Goal: Task Accomplishment & Management: Use online tool/utility

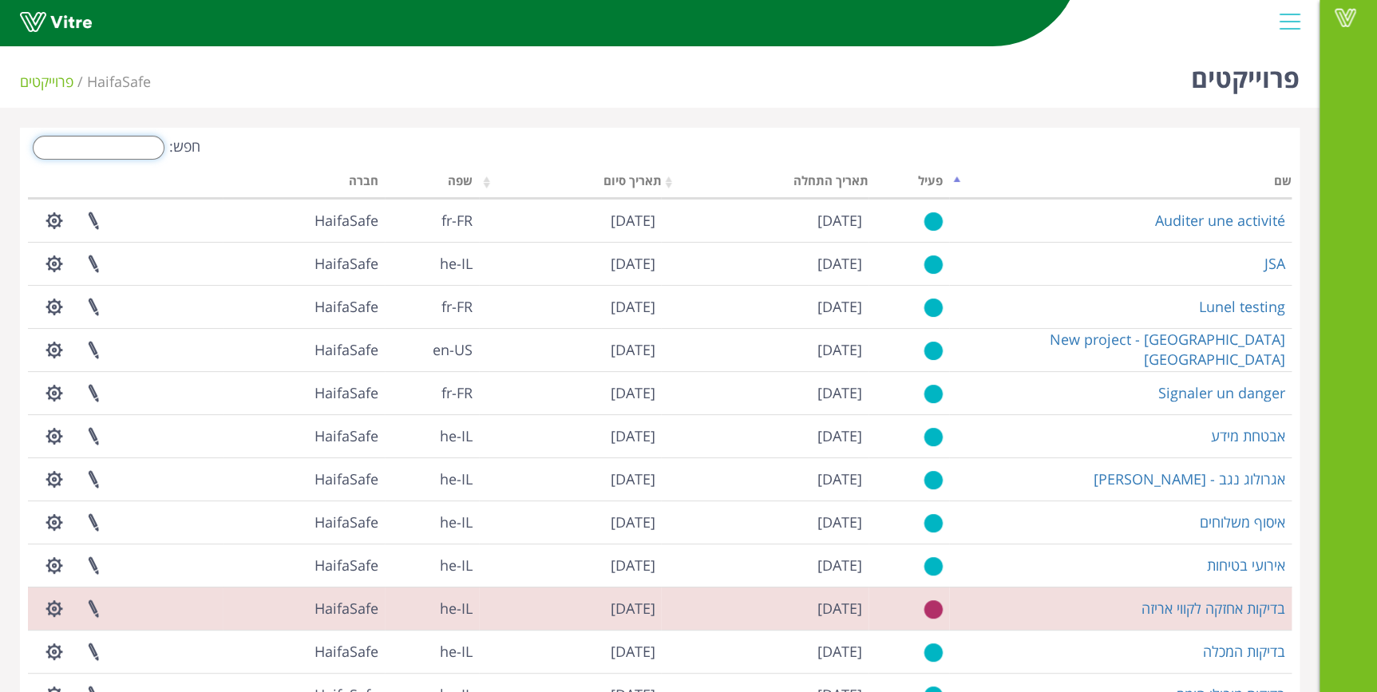
click at [133, 148] on input "חפש:" at bounding box center [99, 148] width 132 height 24
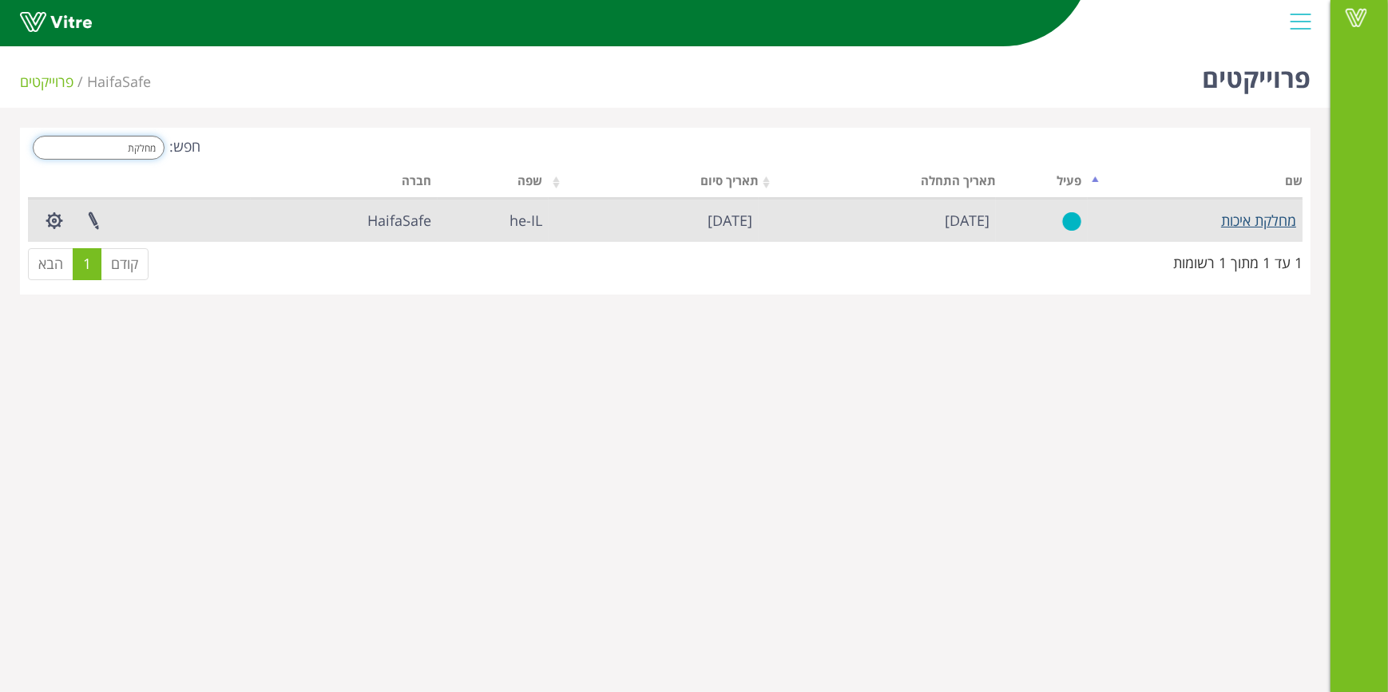
type input "מחלקת"
click at [1287, 224] on link "מחלקת איכות" at bounding box center [1258, 220] width 75 height 19
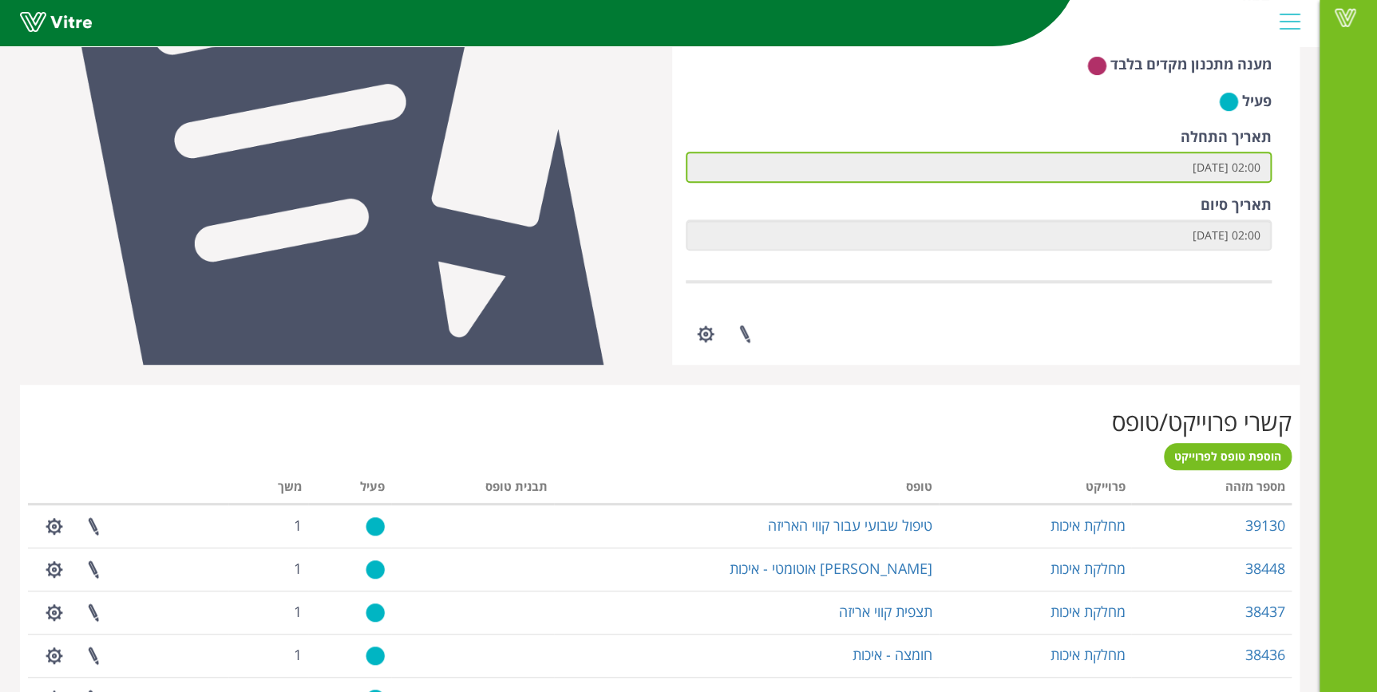
scroll to position [435, 0]
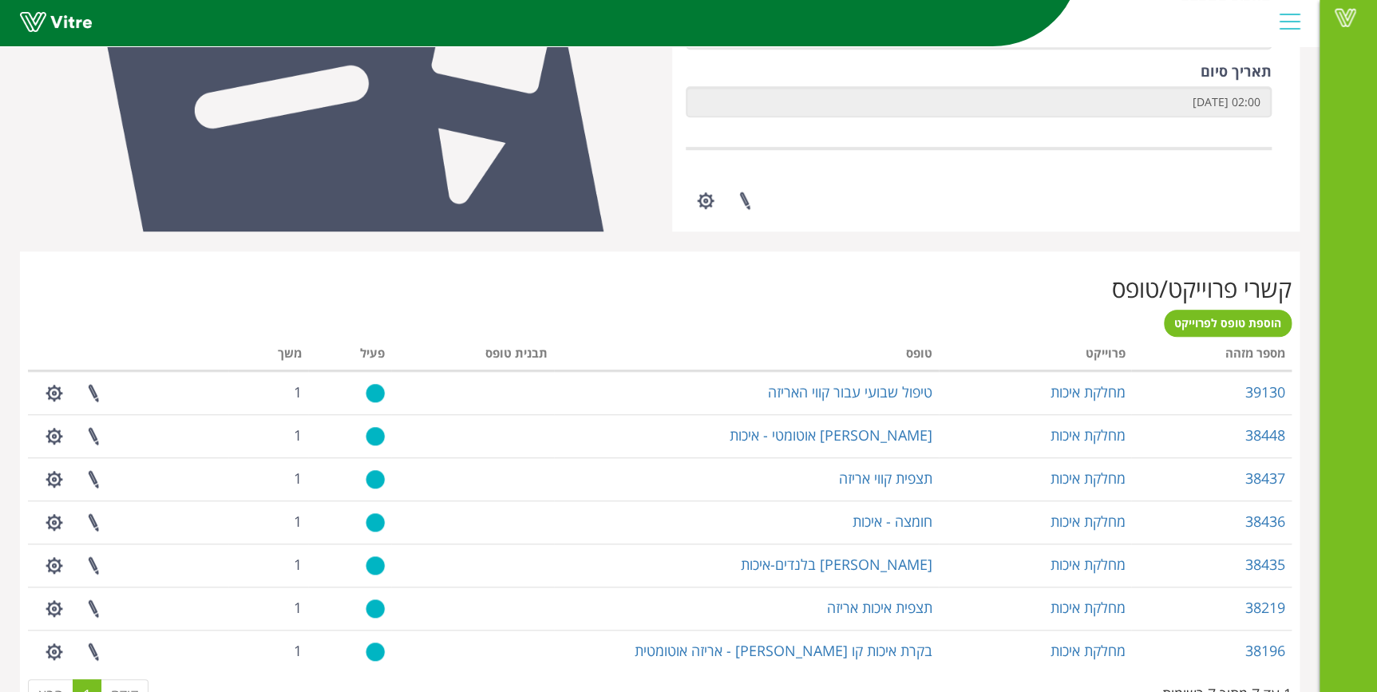
drag, startPoint x: 980, startPoint y: 390, endPoint x: 874, endPoint y: 288, distance: 147.4
click at [874, 288] on h2 "קשרי פרוייקט/טופס" at bounding box center [660, 288] width 1264 height 26
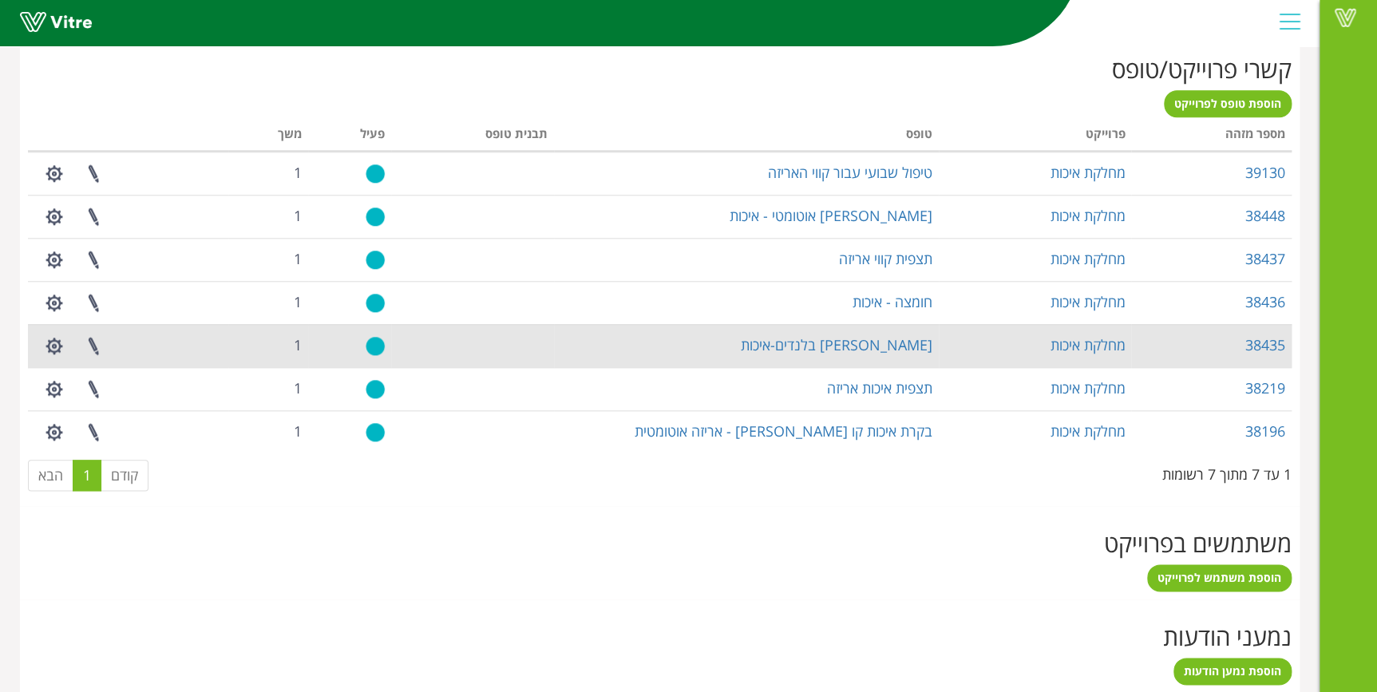
scroll to position [589, 0]
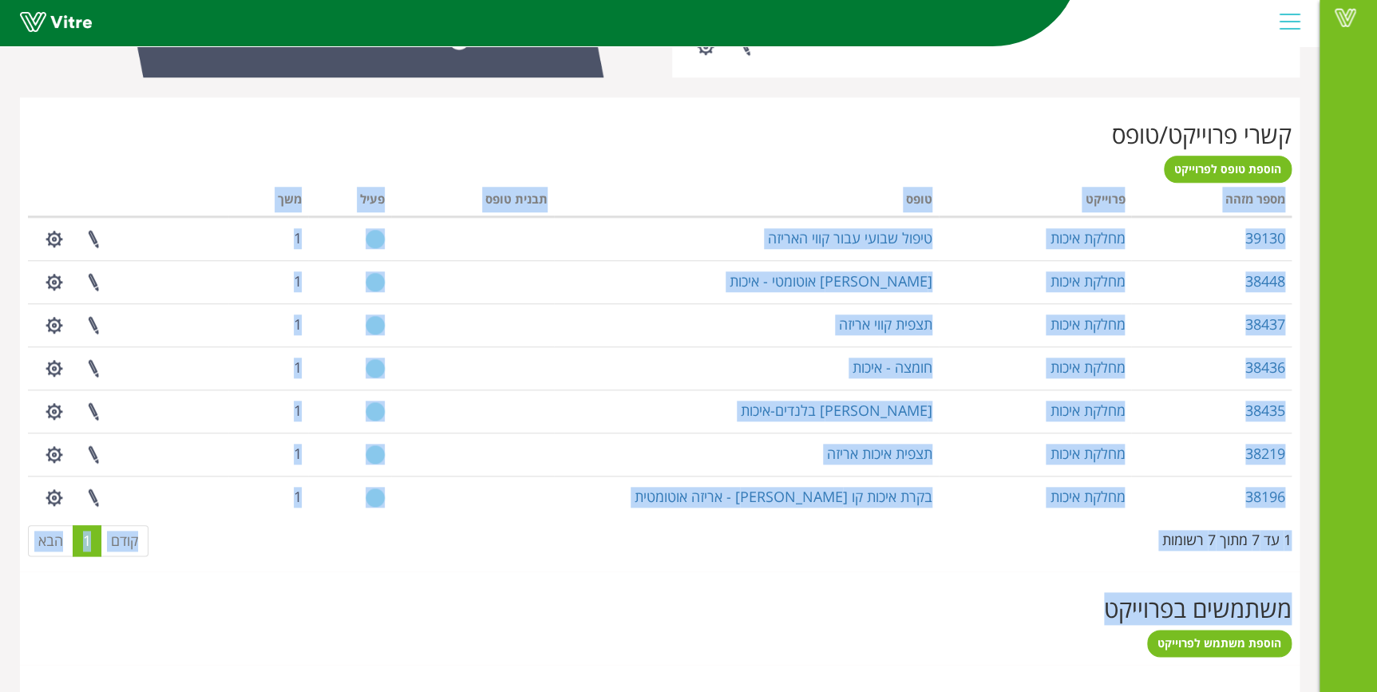
drag, startPoint x: 191, startPoint y: 612, endPoint x: 978, endPoint y: 104, distance: 936.8
click at [978, 104] on div "לוגו מספר מזהה 6069 חברה HaifaSafe שפה he-IL מענה מתכנון מקדים בלבד פעיל תאריך …" at bounding box center [660, 361] width 1280 height 1644
click at [910, 566] on div "קשרי פרוייקט/טופס הוספת טופס לפרוייקט מעבד... מספר מזהה פרוייקט טופס תבנית טופס…" at bounding box center [660, 334] width 1280 height 474
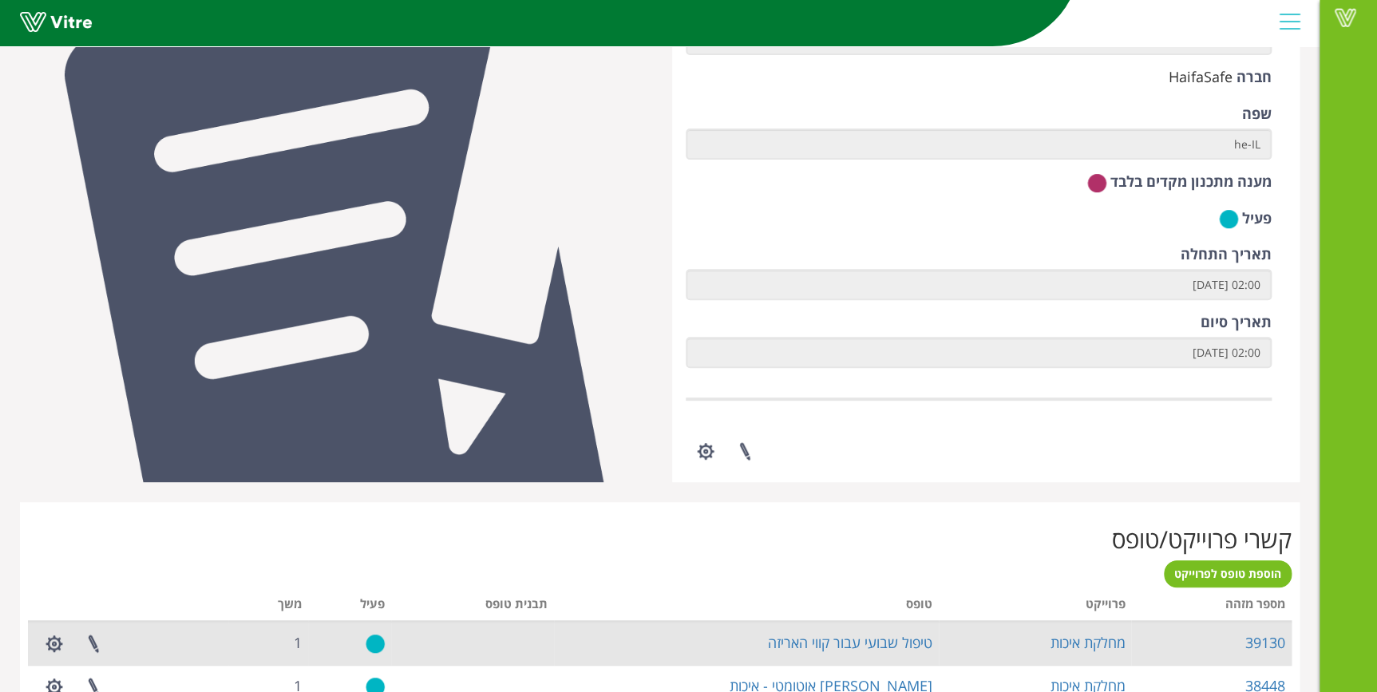
scroll to position [508, 0]
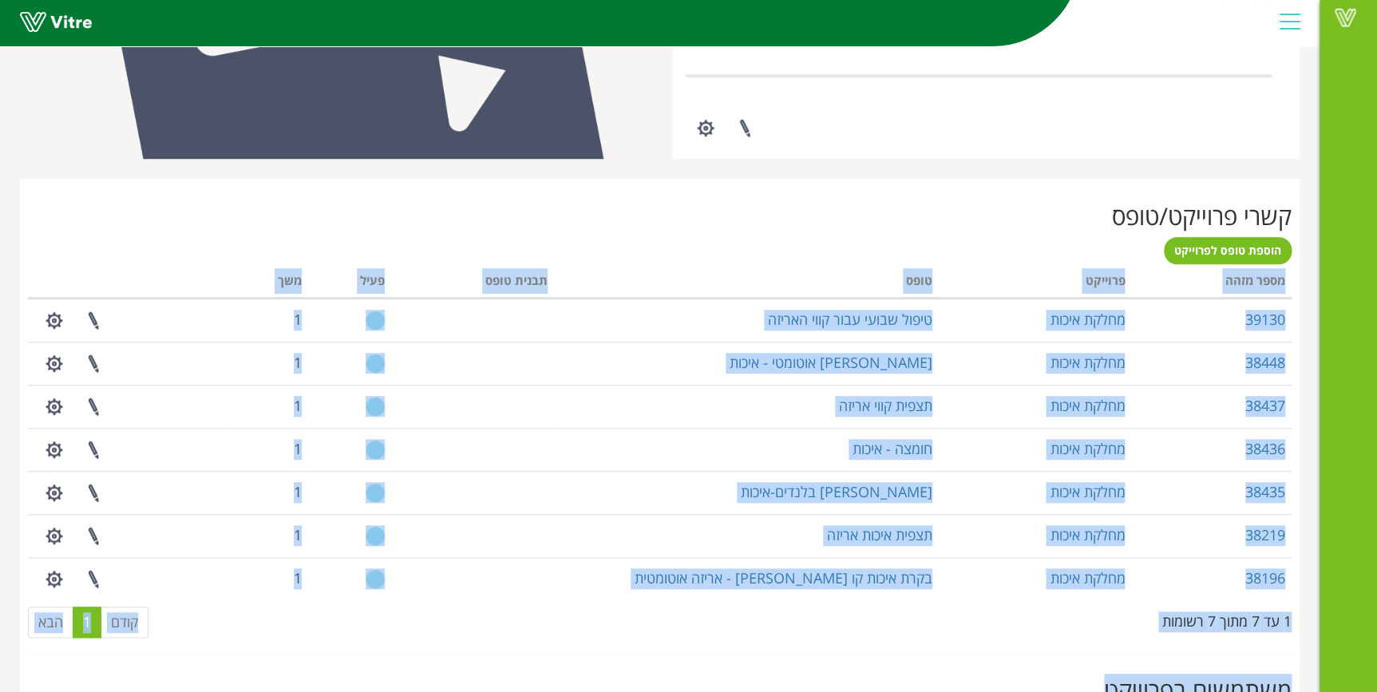
drag, startPoint x: 257, startPoint y: 630, endPoint x: 224, endPoint y: 655, distance: 41.7
click at [224, 655] on div "לוגו מספר מזהה 6069 חברה HaifaSafe שפה he-IL מענה מתכנון מקדים בלבד פעיל תאריך …" at bounding box center [660, 442] width 1280 height 1644
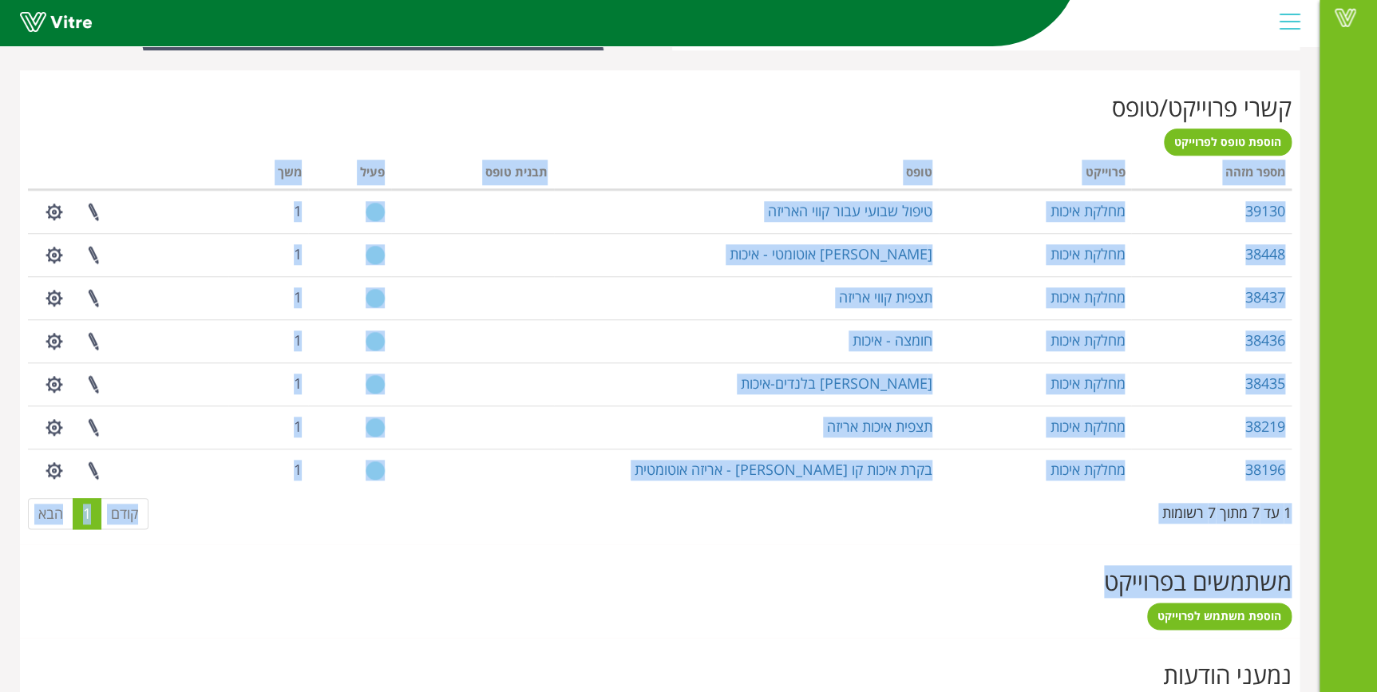
scroll to position [653, 0]
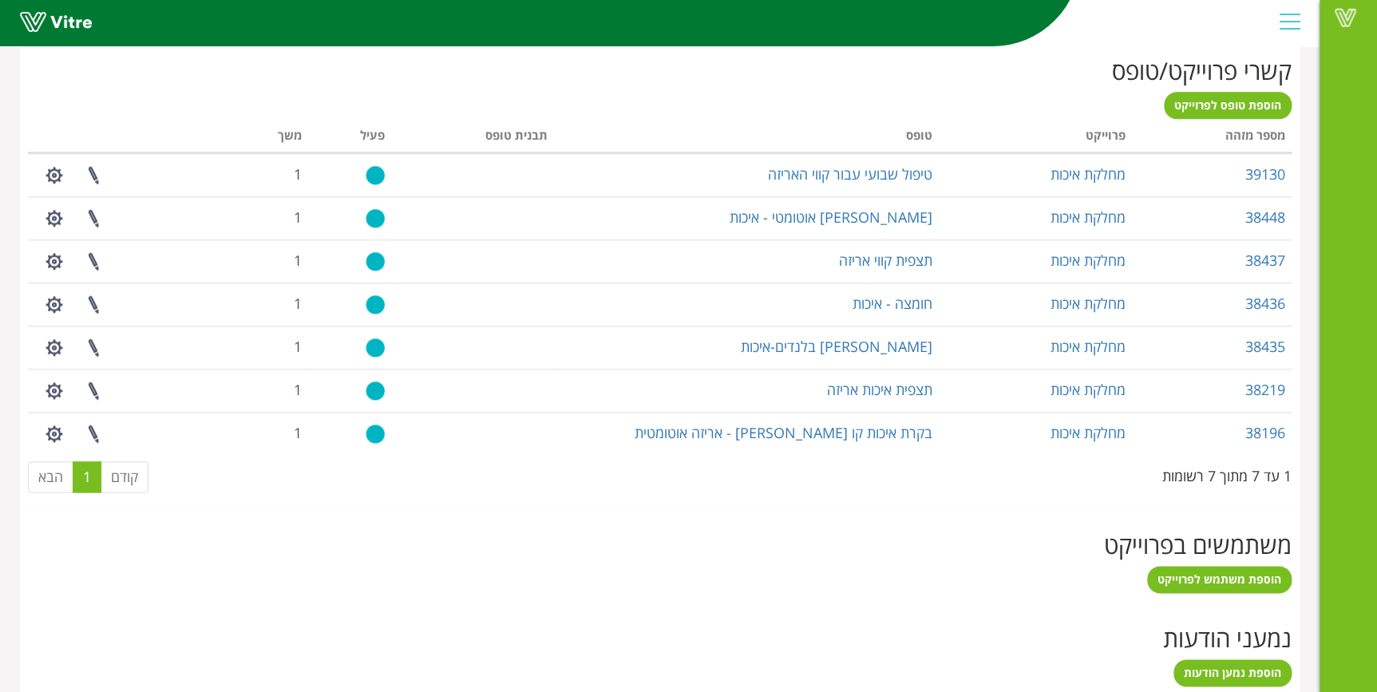
click at [223, 566] on div "הוספת משתמש לפרוייקט" at bounding box center [660, 579] width 1264 height 27
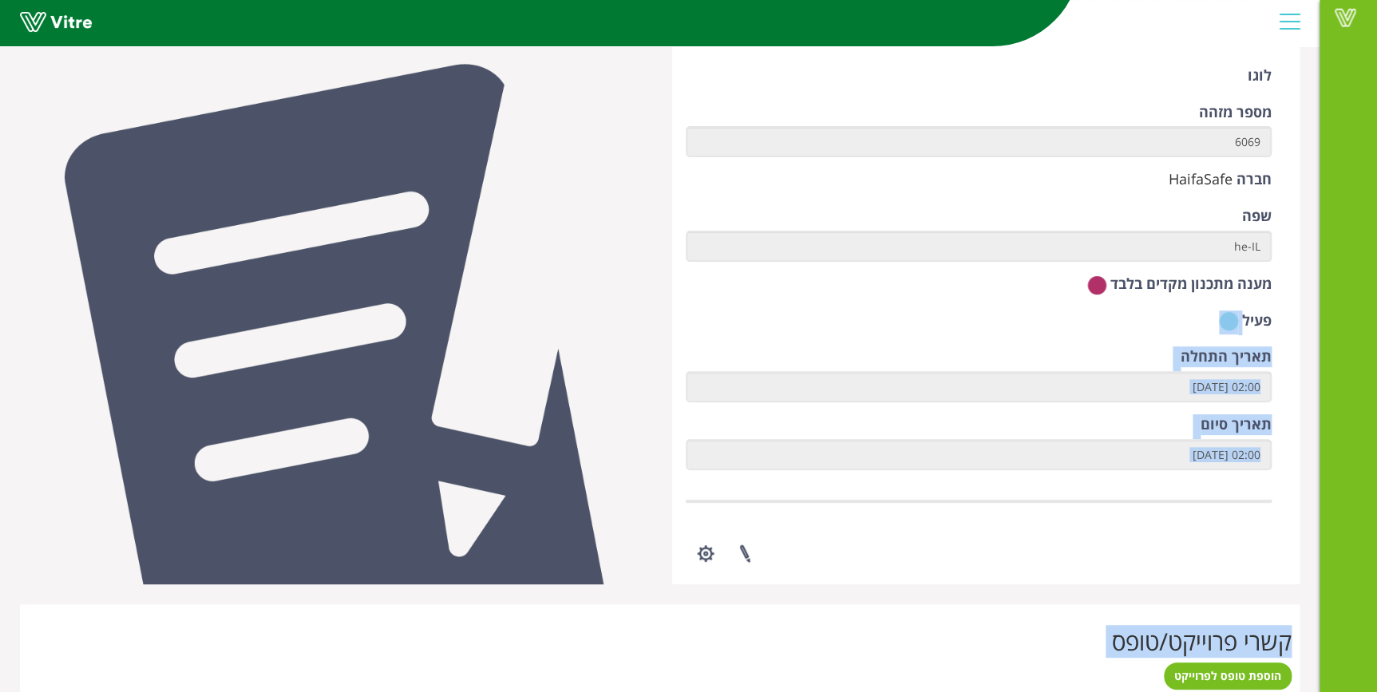
scroll to position [0, 0]
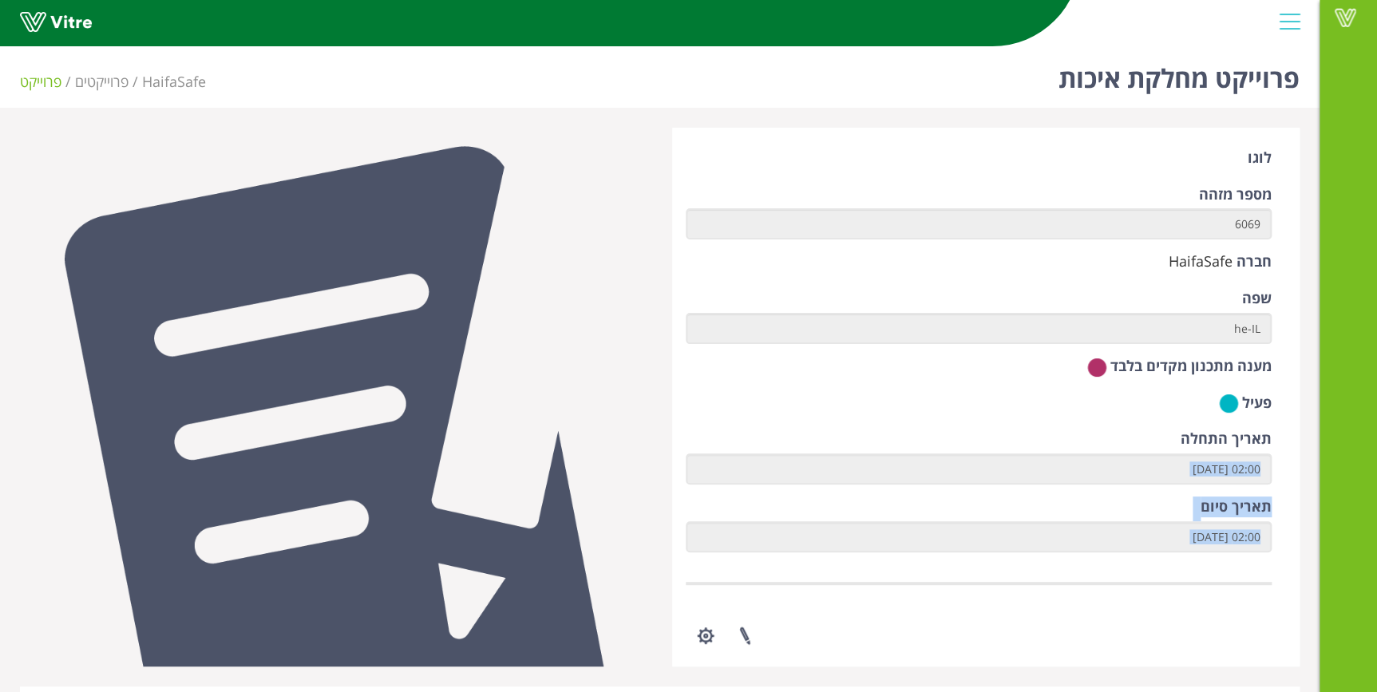
drag, startPoint x: 161, startPoint y: 580, endPoint x: 934, endPoint y: 480, distance: 779.3
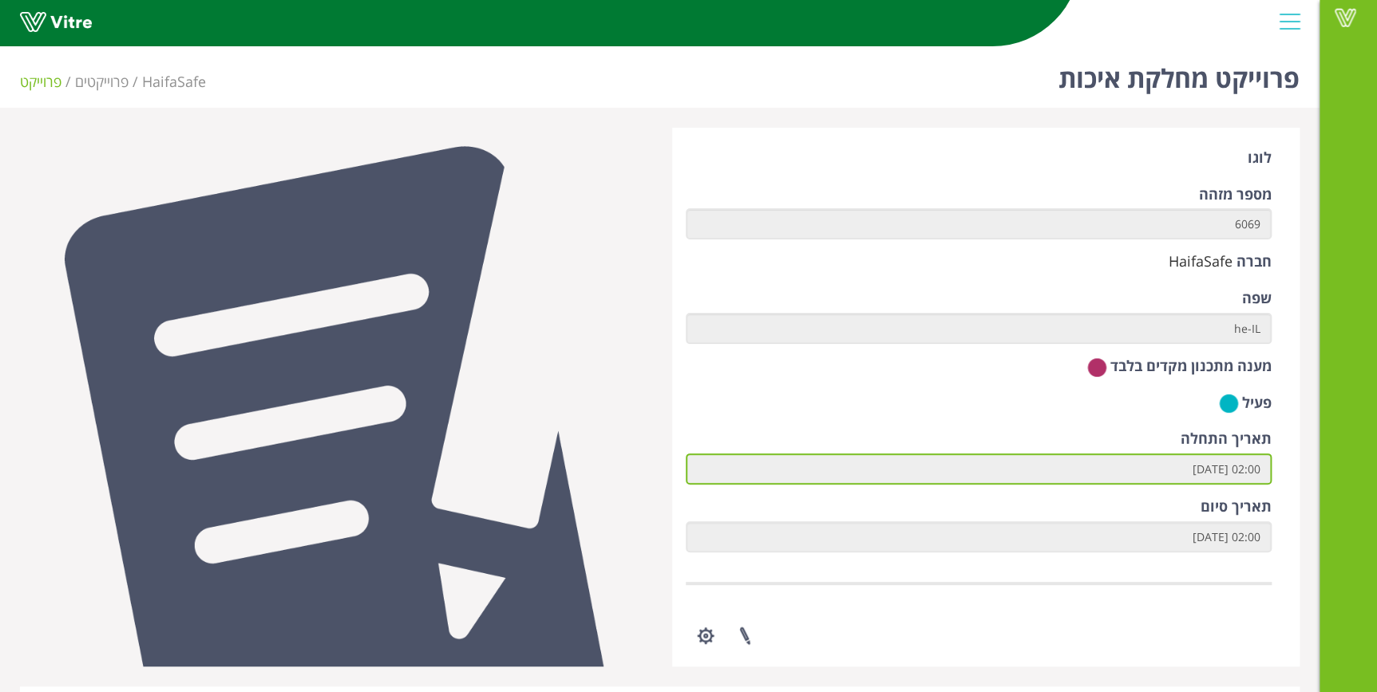
click at [934, 480] on input "02:00 28.01.2024" at bounding box center [979, 468] width 587 height 31
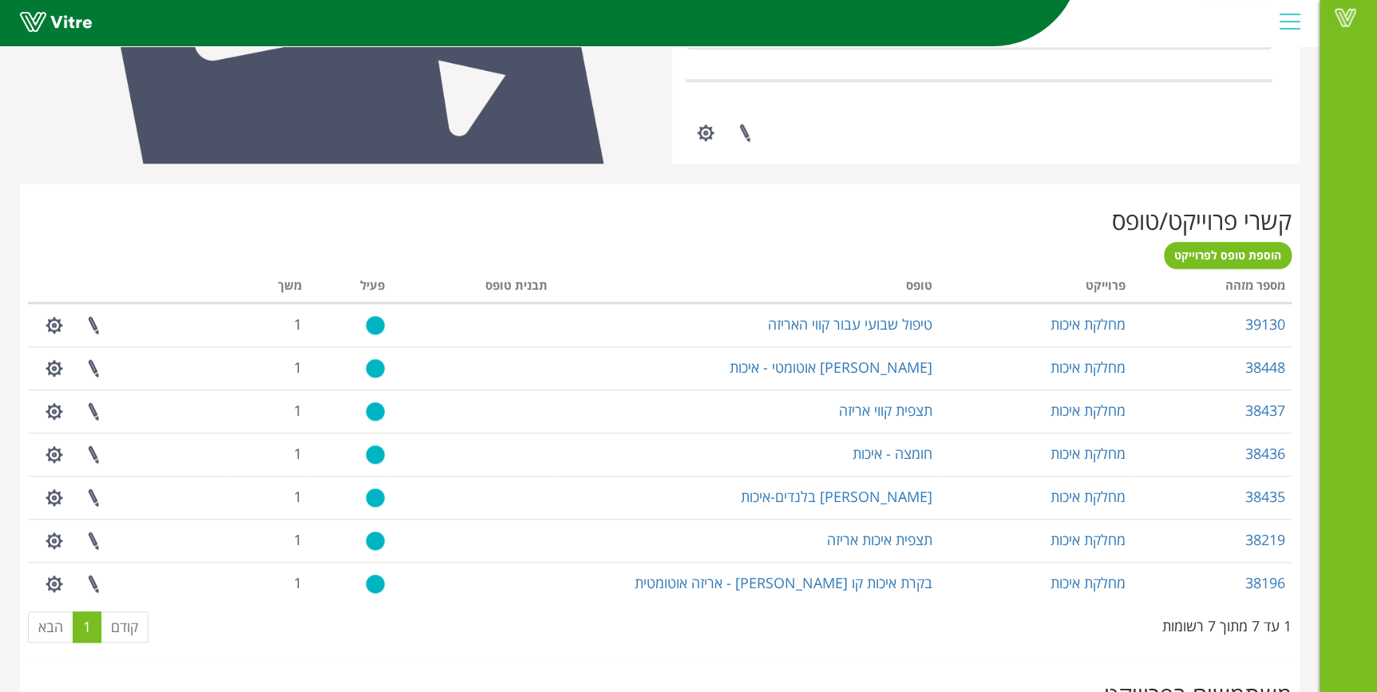
scroll to position [508, 0]
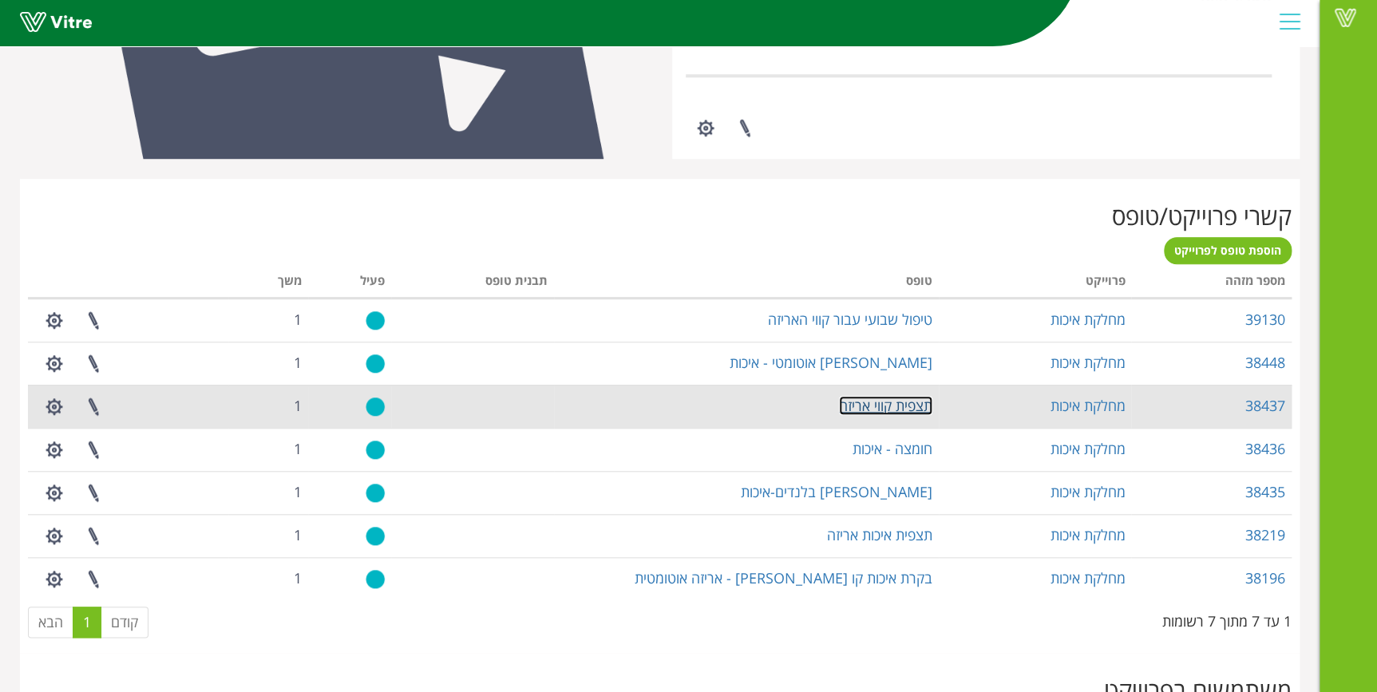
click at [907, 400] on link "תצפית קווי אריזה" at bounding box center [885, 405] width 93 height 19
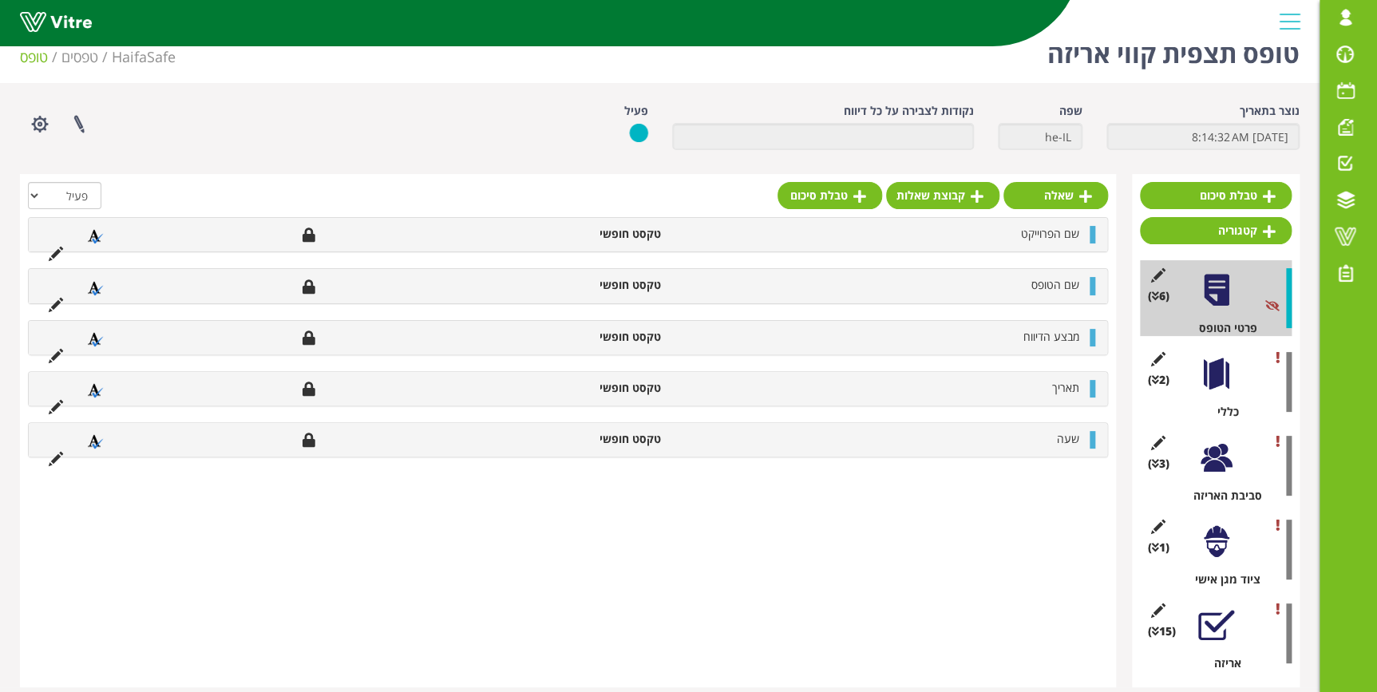
scroll to position [39, 0]
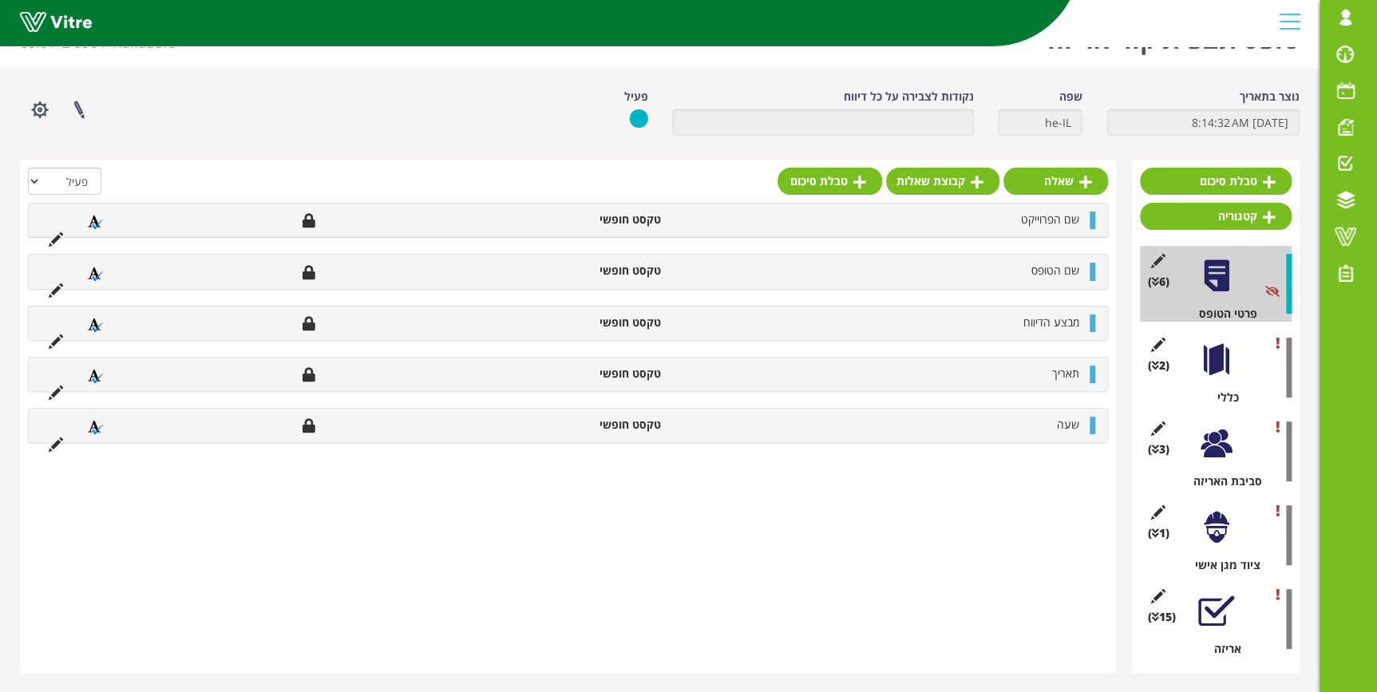
click at [1219, 594] on div at bounding box center [1216, 611] width 36 height 36
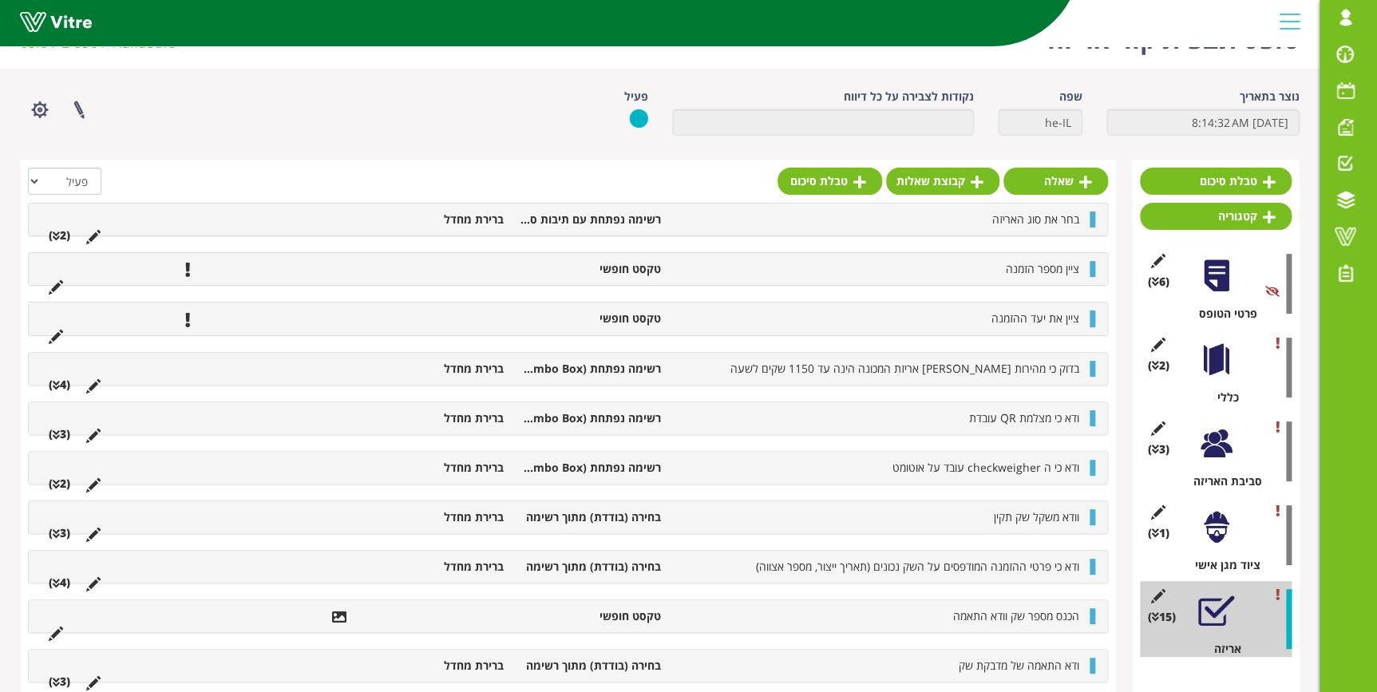
click at [931, 228] on div "בחר את סוג האריזה רשימה נפתחת עם תיבות סימון ברירת מחדל (2 )" at bounding box center [568, 220] width 1079 height 32
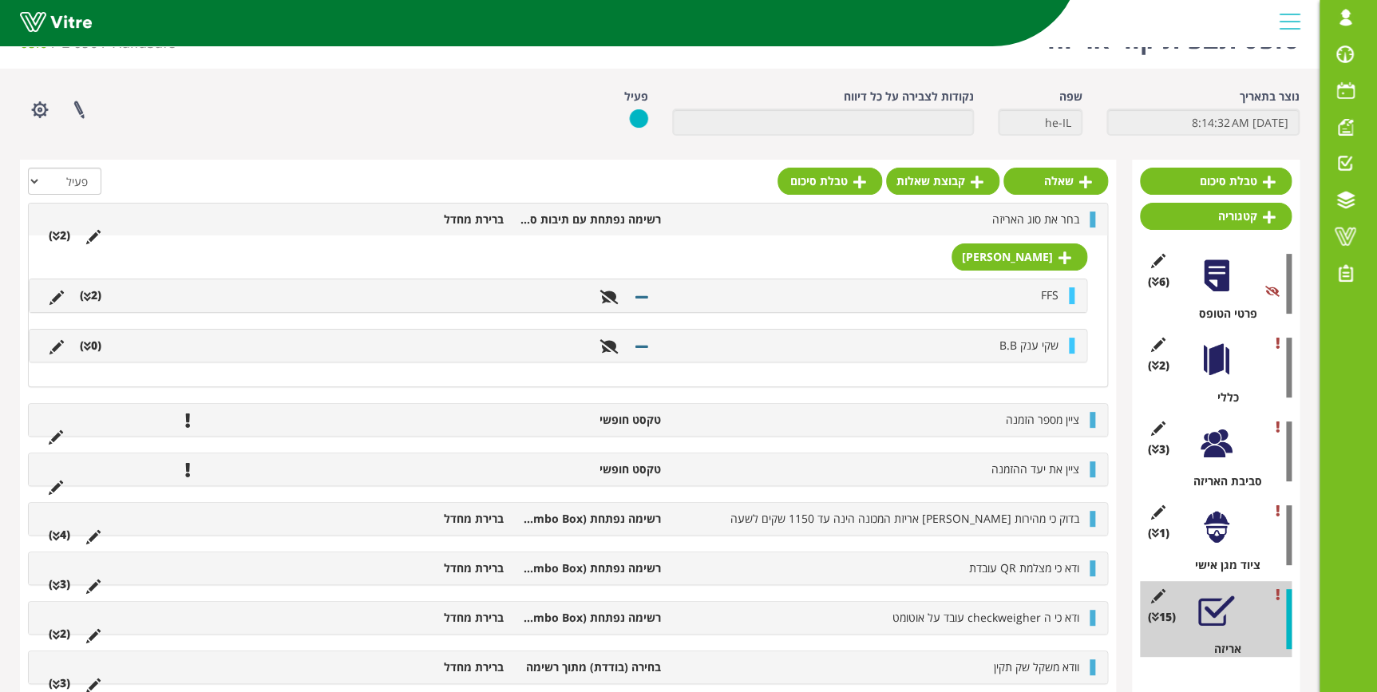
click at [192, 303] on div "FFS (2 )" at bounding box center [558, 295] width 1057 height 32
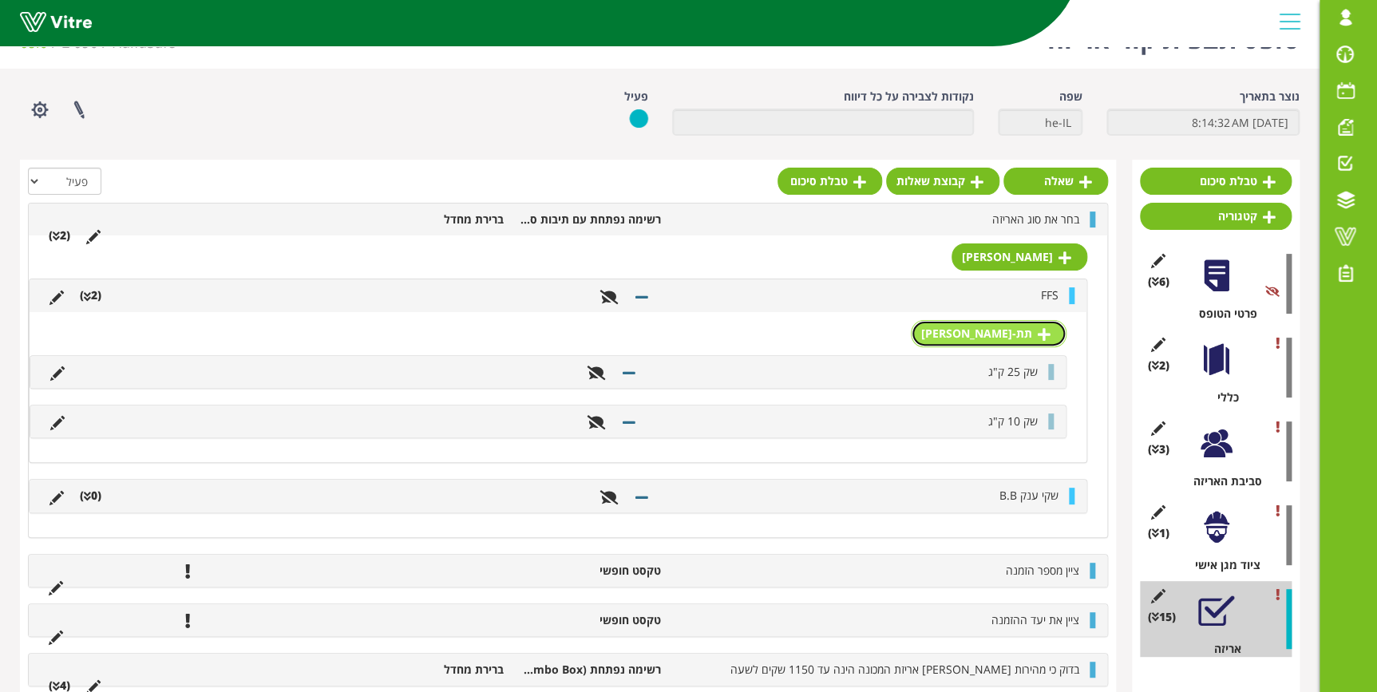
click at [1029, 331] on link "תת-תשובה" at bounding box center [989, 333] width 156 height 27
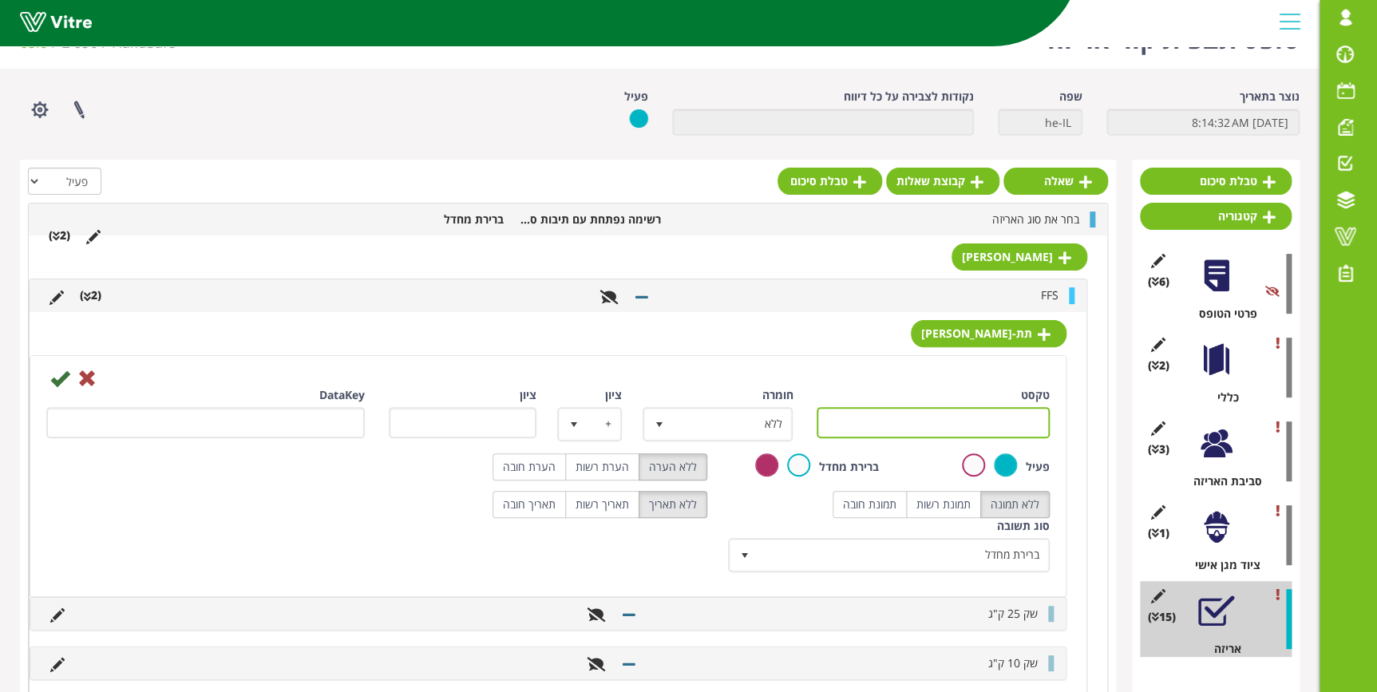
click at [1029, 413] on input "טקסט" at bounding box center [933, 422] width 233 height 31
type input "50 פאונד (22.7 ק"ג)"
click at [57, 380] on icon at bounding box center [59, 378] width 19 height 19
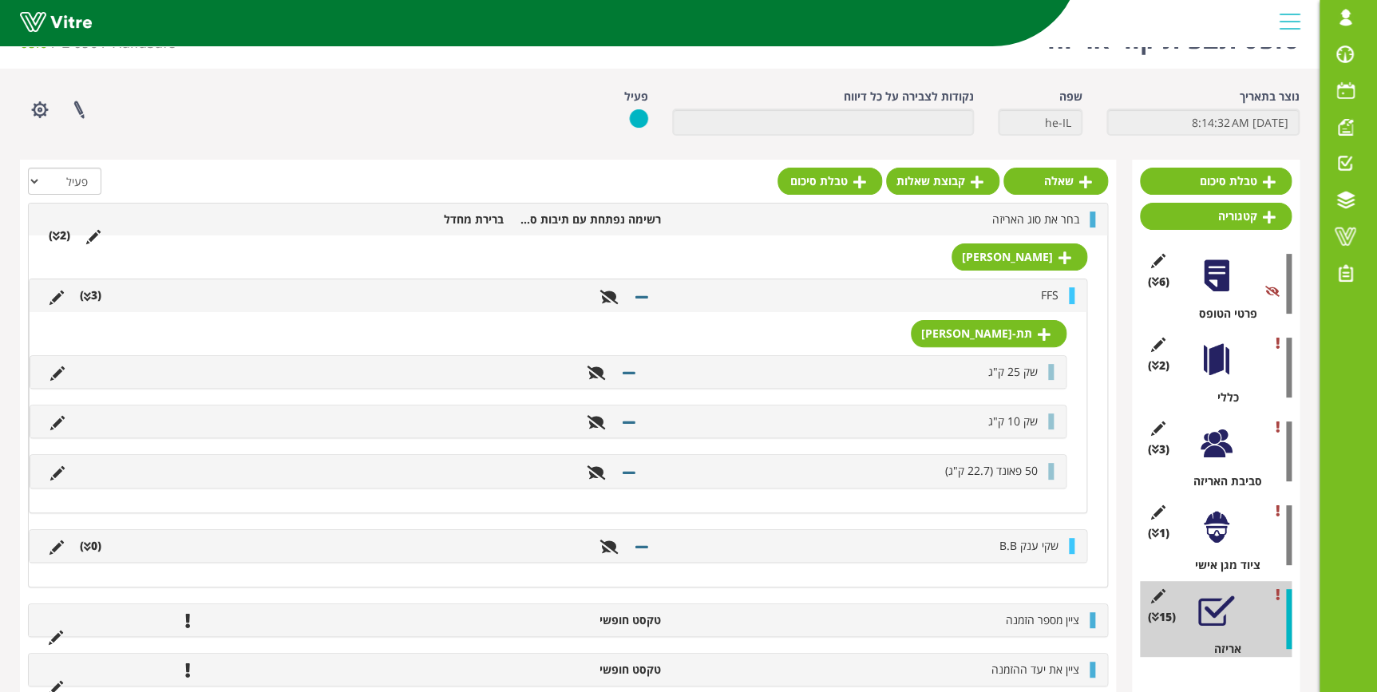
click at [916, 299] on li "FFS" at bounding box center [861, 295] width 410 height 16
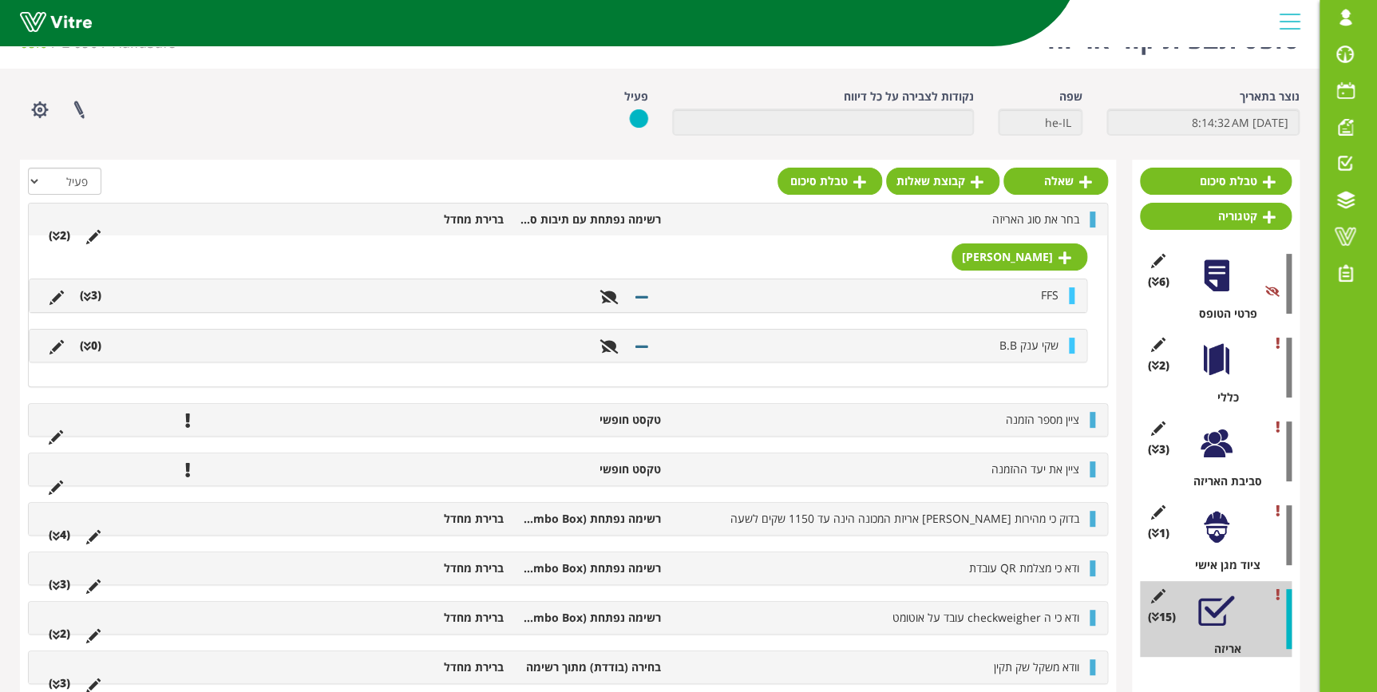
click at [962, 208] on div "בחר את סוג האריזה רשימה נפתחת עם תיבות סימון ברירת מחדל (2 )" at bounding box center [568, 220] width 1079 height 32
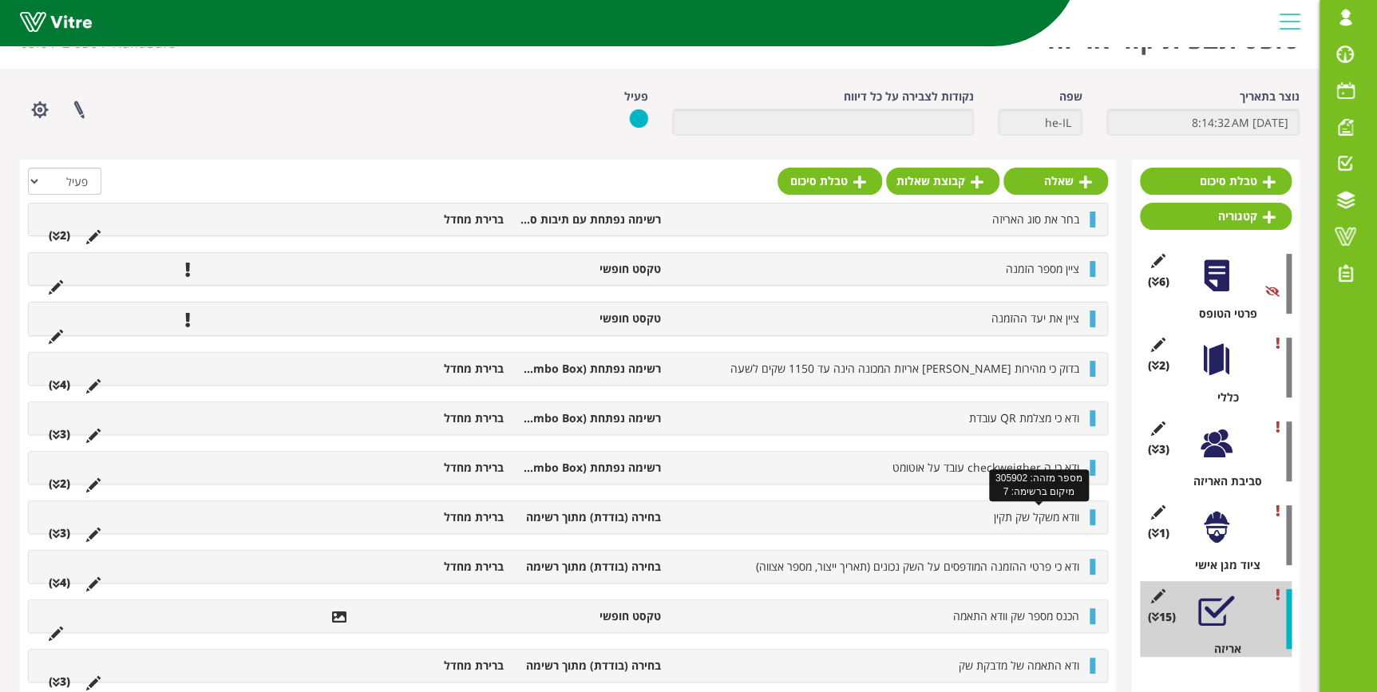
click at [1001, 509] on span "וודא משקל שק תקין" at bounding box center [1036, 516] width 85 height 15
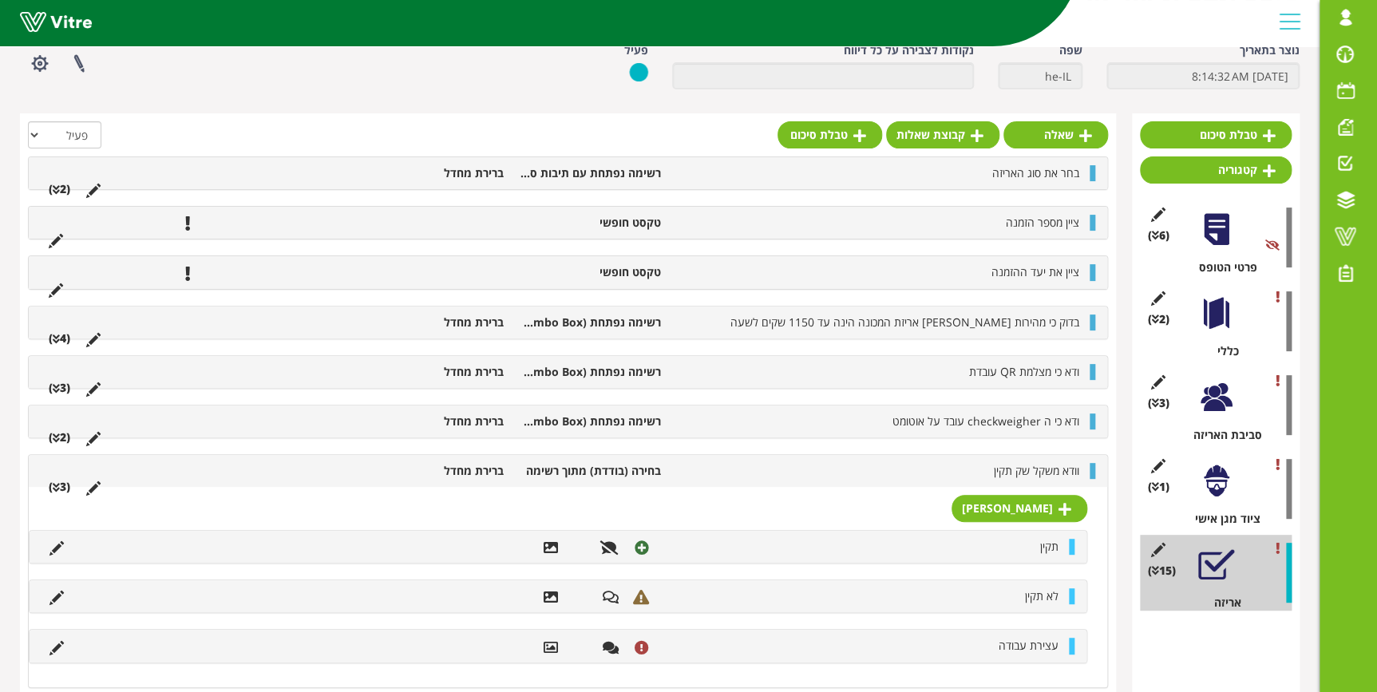
scroll to position [112, 0]
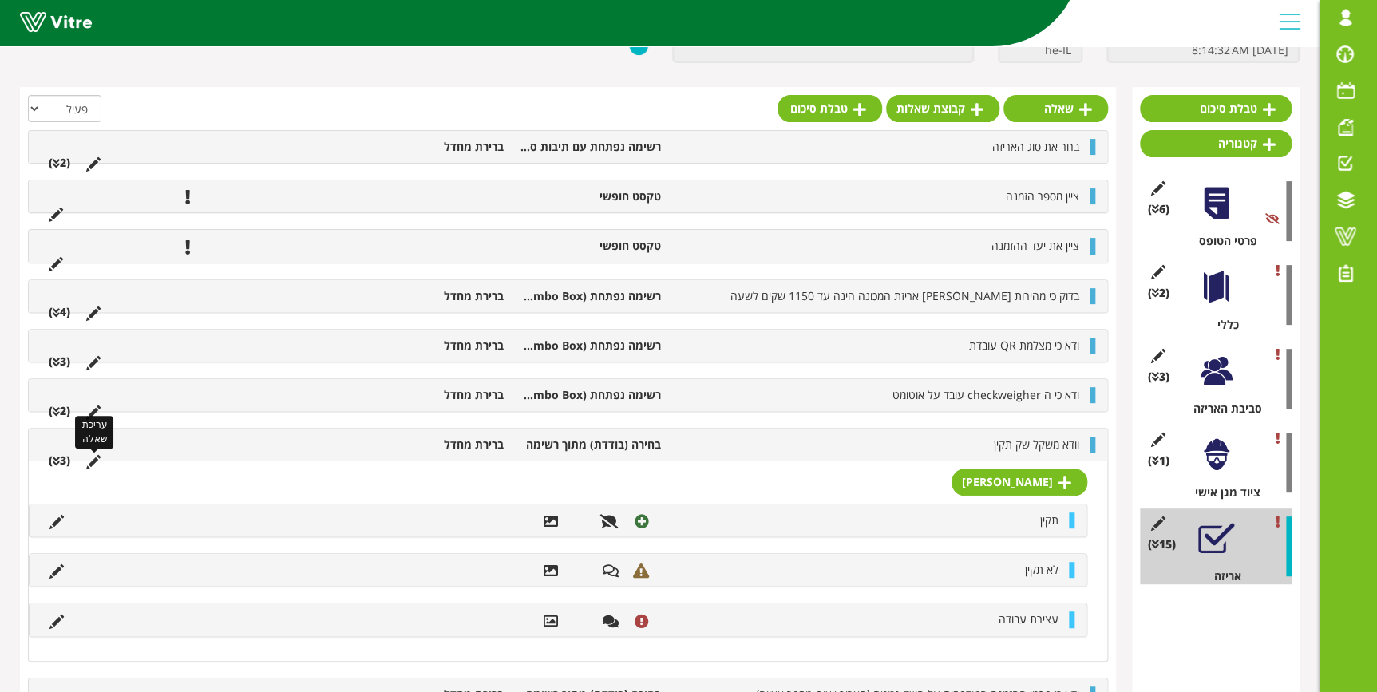
click at [93, 461] on icon at bounding box center [93, 462] width 14 height 14
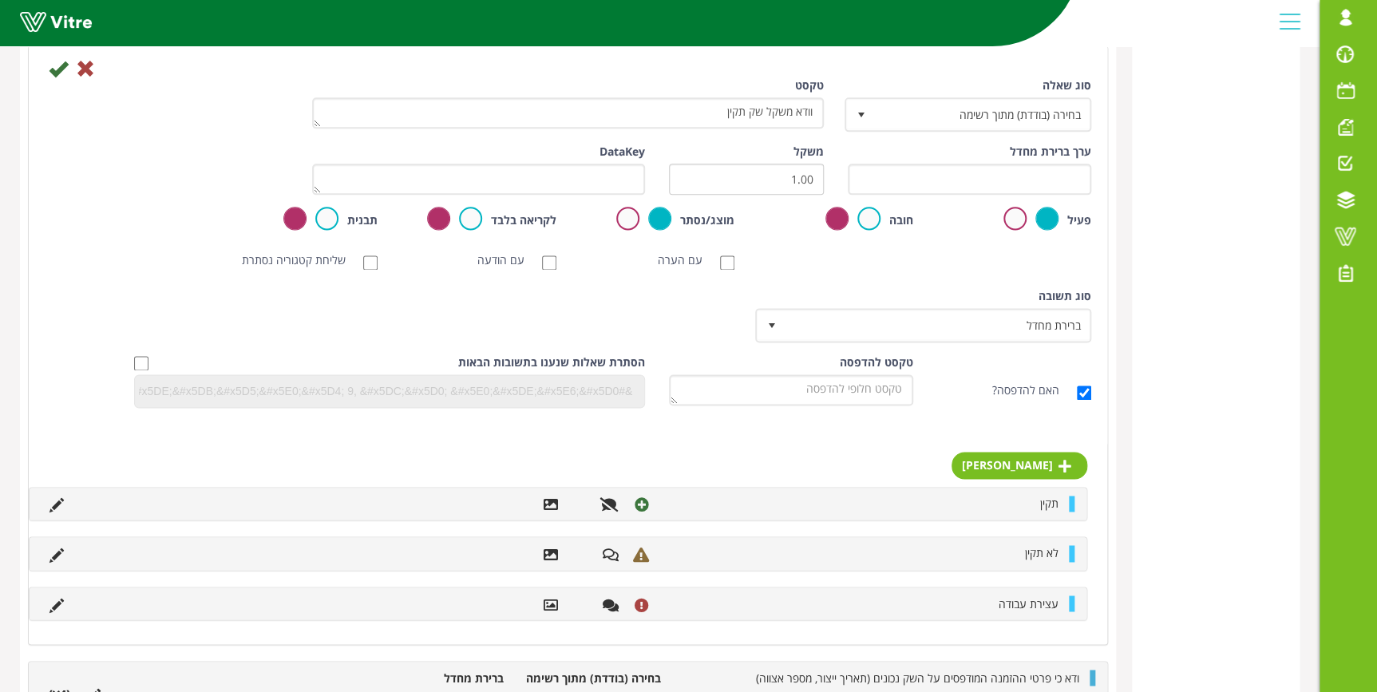
scroll to position [765, 0]
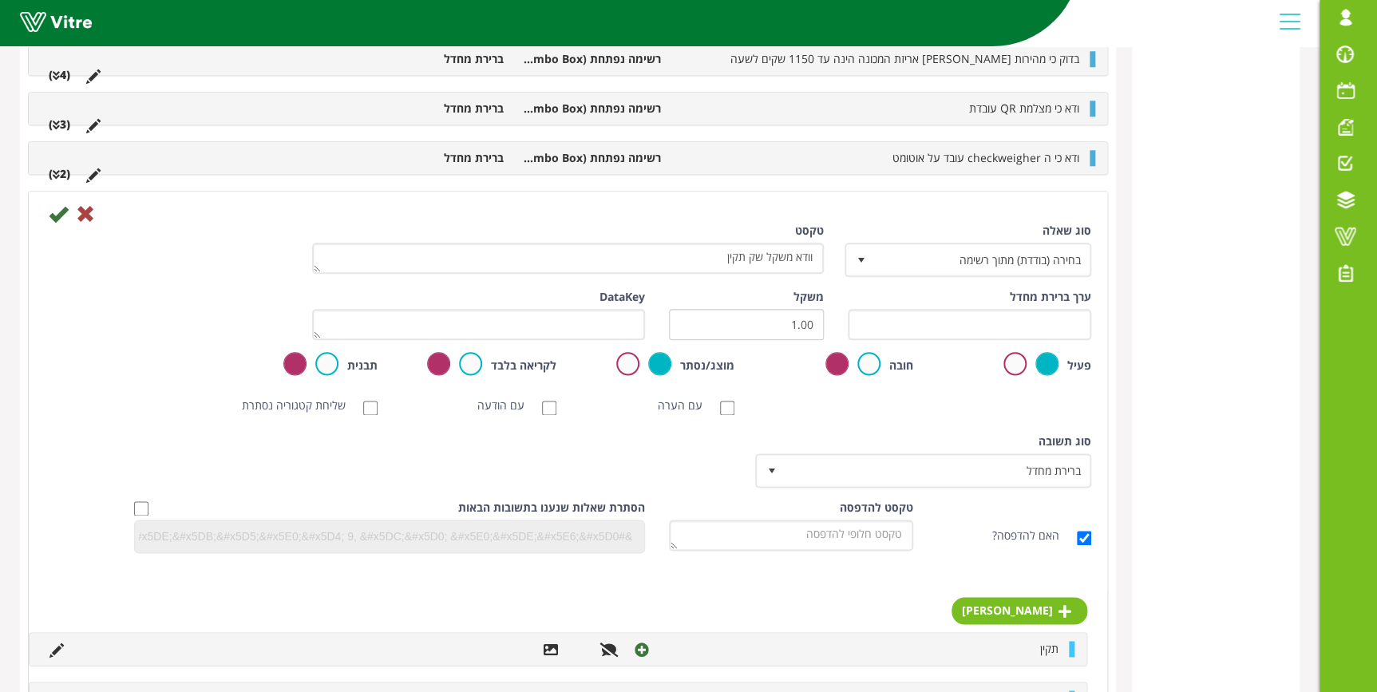
click at [687, 406] on label "עם הערה" at bounding box center [688, 406] width 61 height 16
click at [720, 406] on input "עם הערה" at bounding box center [727, 408] width 14 height 14
checkbox input "true"
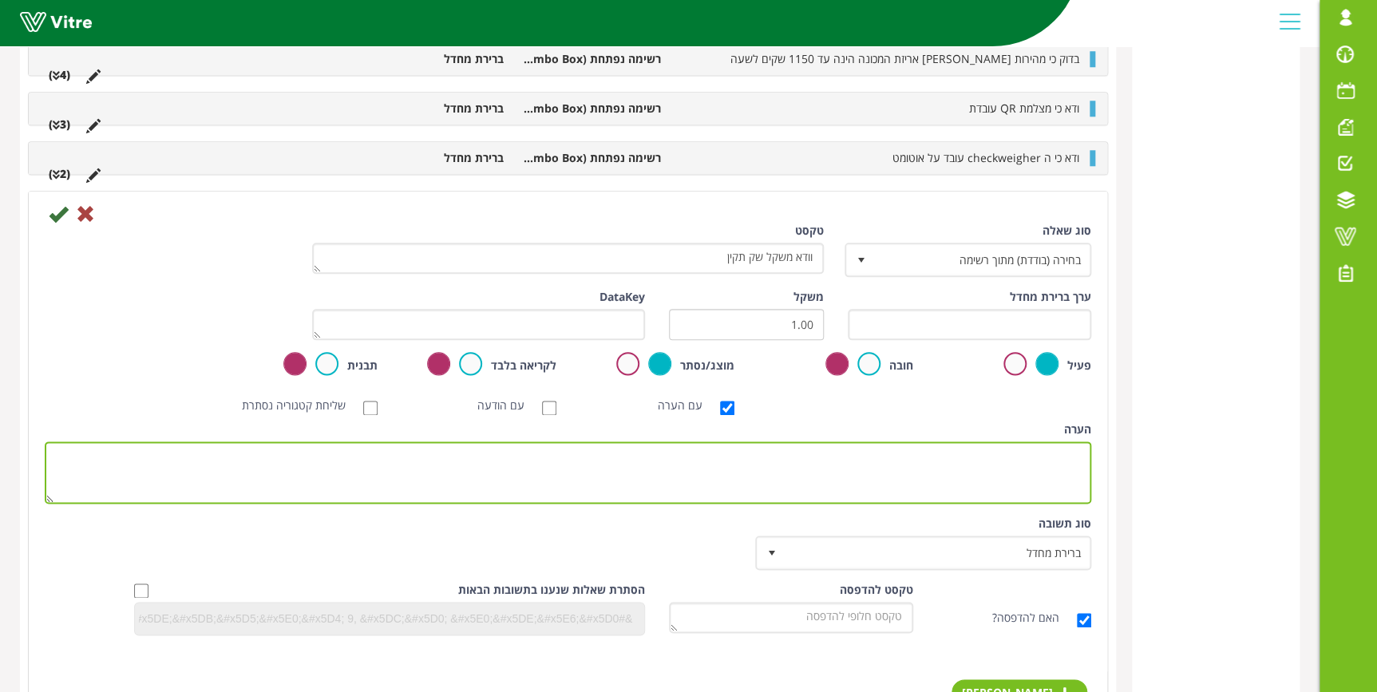
click at [1046, 460] on textarea "הערה" at bounding box center [568, 473] width 1047 height 62
click at [984, 453] on textarea "25 ק"ג (25-25.3)" at bounding box center [568, 473] width 1047 height 62
click at [1006, 452] on textarea "25 ק"ג (25-25.3)" at bounding box center [568, 473] width 1047 height 62
click at [972, 448] on textarea "25 ק"ג (25-25.3 ק"ג)" at bounding box center [568, 473] width 1047 height 62
type textarea "25 ק"ג (25-25.3 ק"ג) 50 פאונד(22.7-23 ק"ג)"
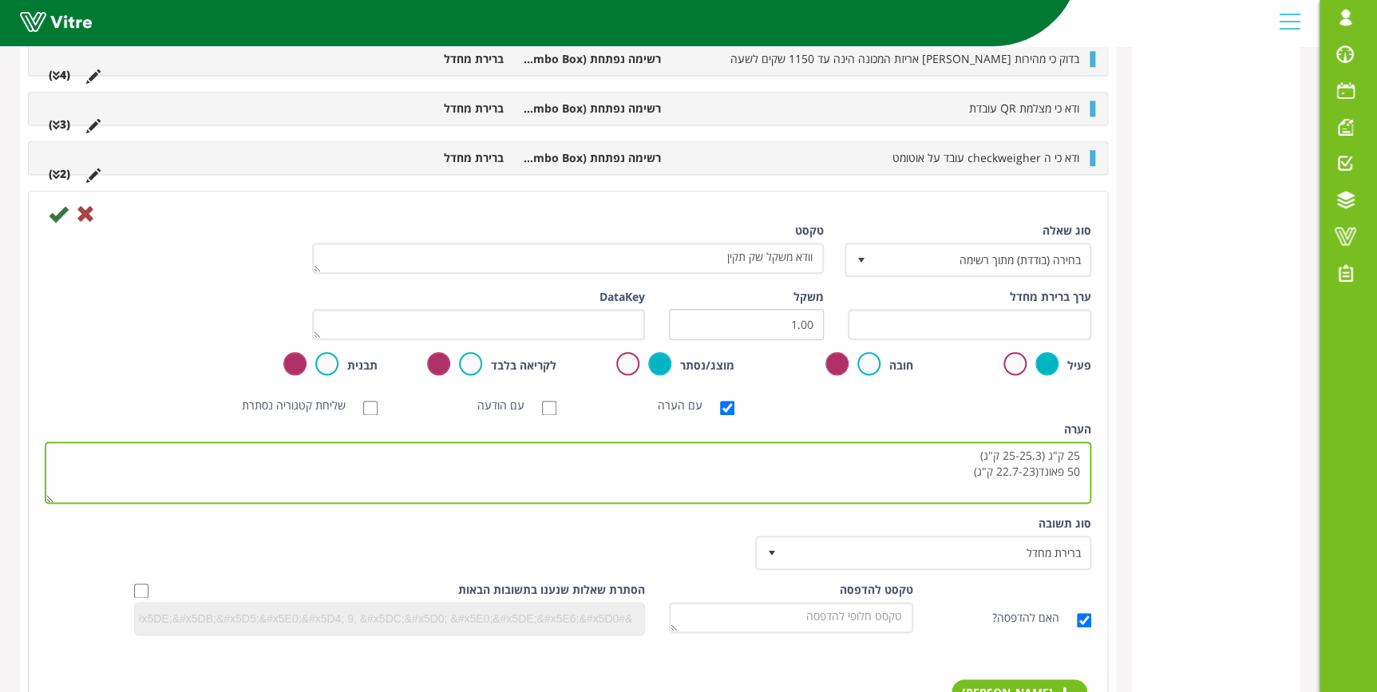
drag, startPoint x: 937, startPoint y: 479, endPoint x: 1121, endPoint y: 431, distance: 189.8
click at [1121, 431] on div "טבלת סיכום קטגוריה (6 ) פרטי הטופס (2 ) כללי (3 ) סביבת האריזה (1 ) ציוד מגן אי…" at bounding box center [660, 363] width 1280 height 1859
click at [840, 464] on textarea "25 ק"ג (25-25.3 ק"ג) 50 פאונד(22.7-23 ק"ג)" at bounding box center [568, 473] width 1047 height 62
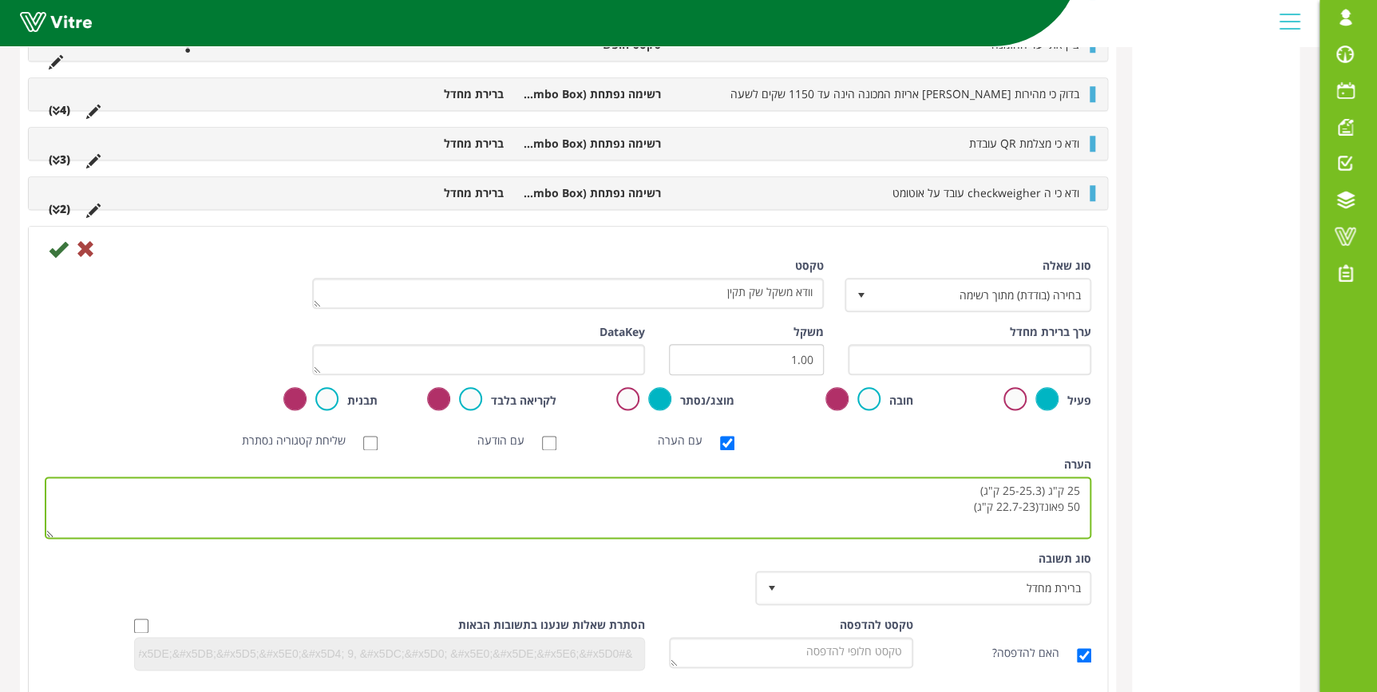
scroll to position [620, 0]
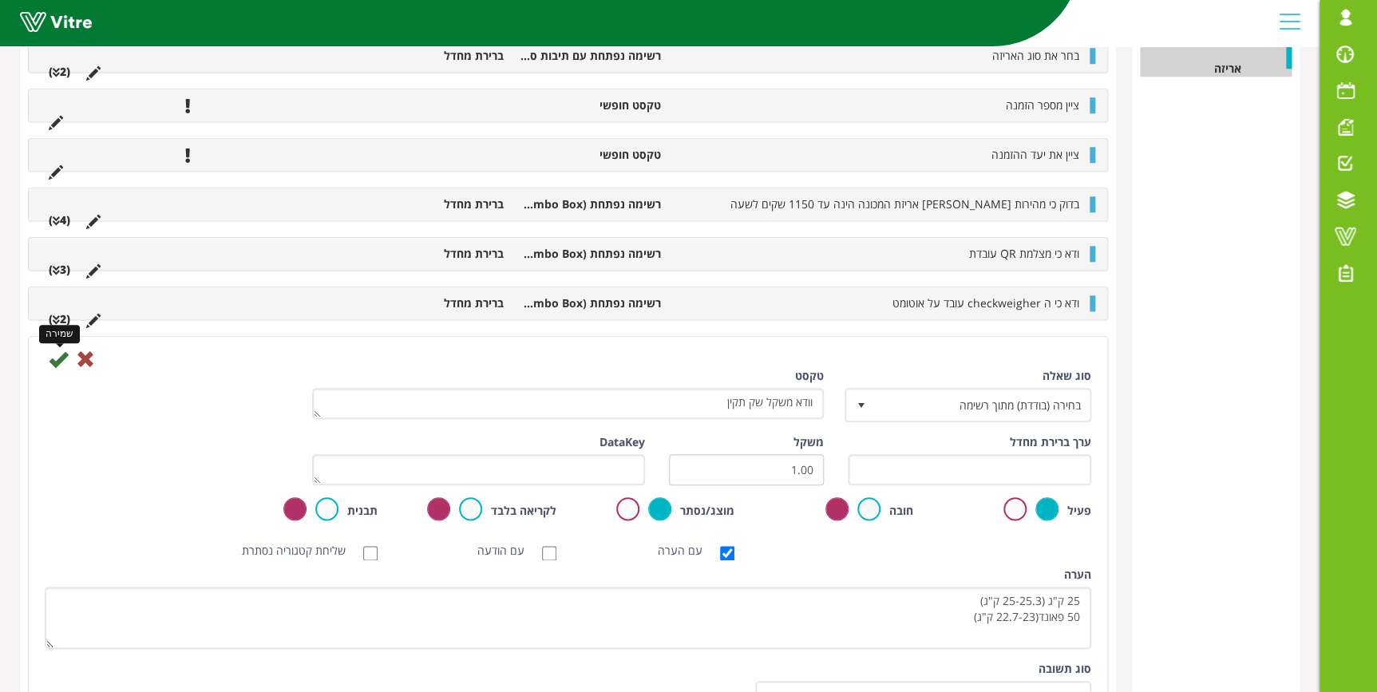
click at [60, 358] on icon at bounding box center [58, 359] width 19 height 19
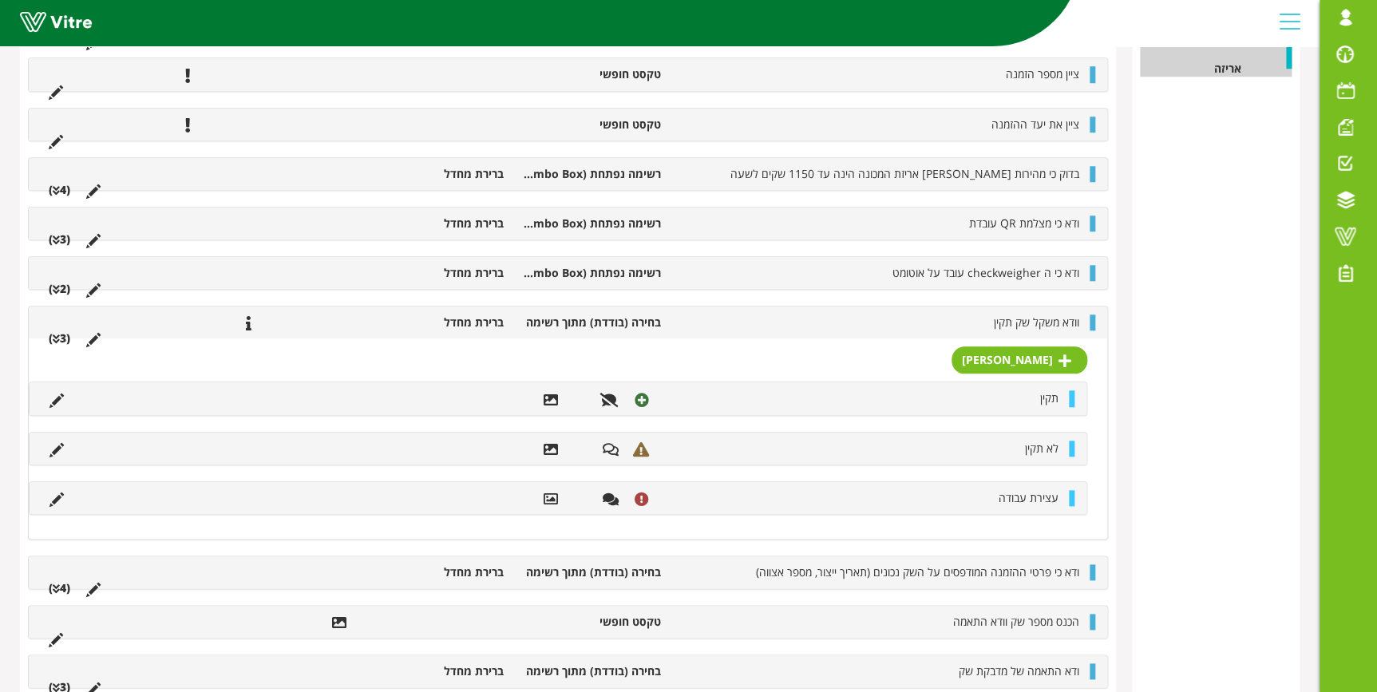
click at [976, 321] on li "וודא משקל שק תקין" at bounding box center [878, 323] width 418 height 16
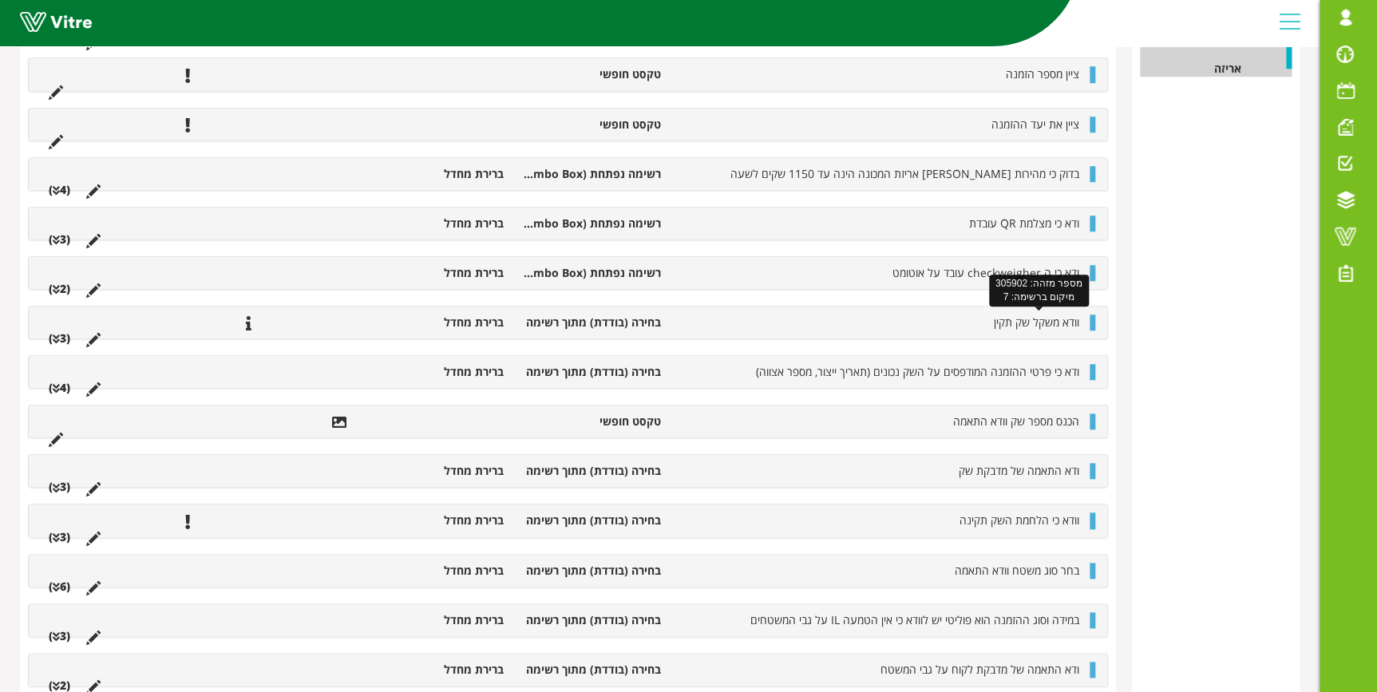
click at [1003, 319] on span "וודא משקל שק תקין" at bounding box center [1036, 322] width 85 height 15
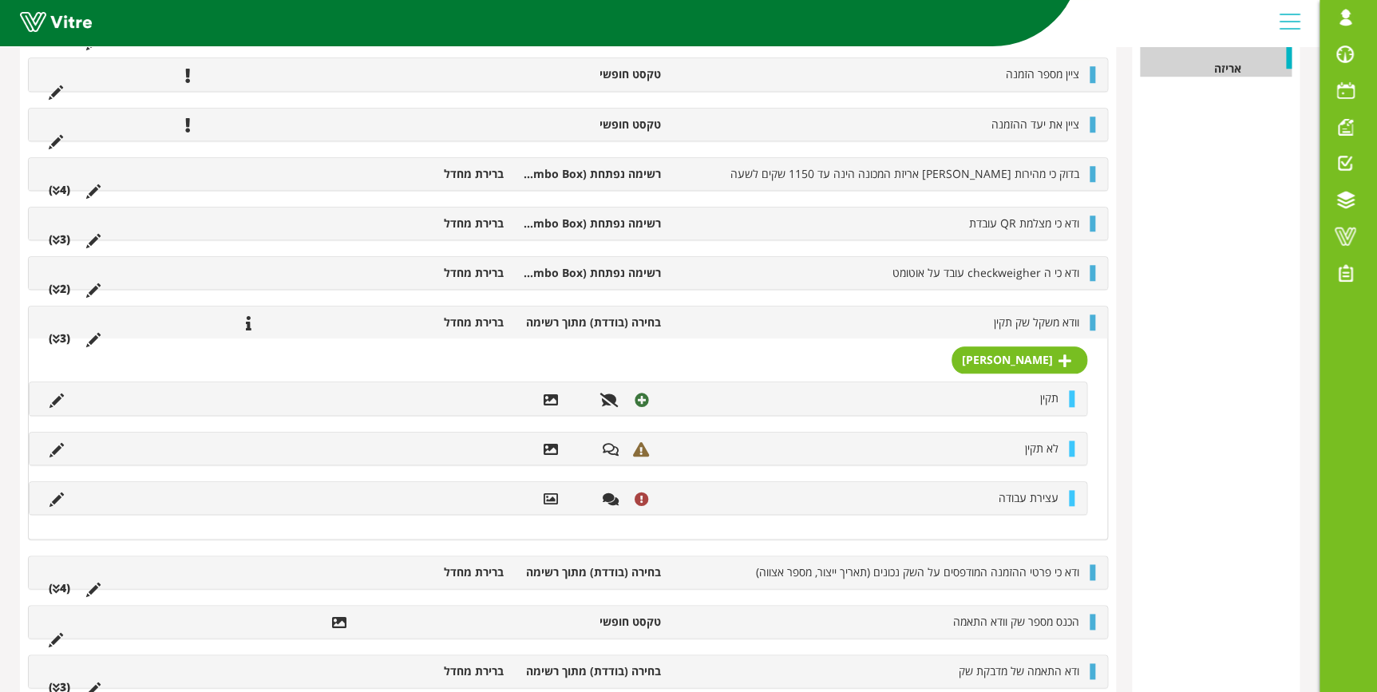
click at [721, 333] on div "וודא משקל שק תקין בחירה (בודדת) מתוך רשימה ברירת מחדל (3 )" at bounding box center [568, 323] width 1079 height 32
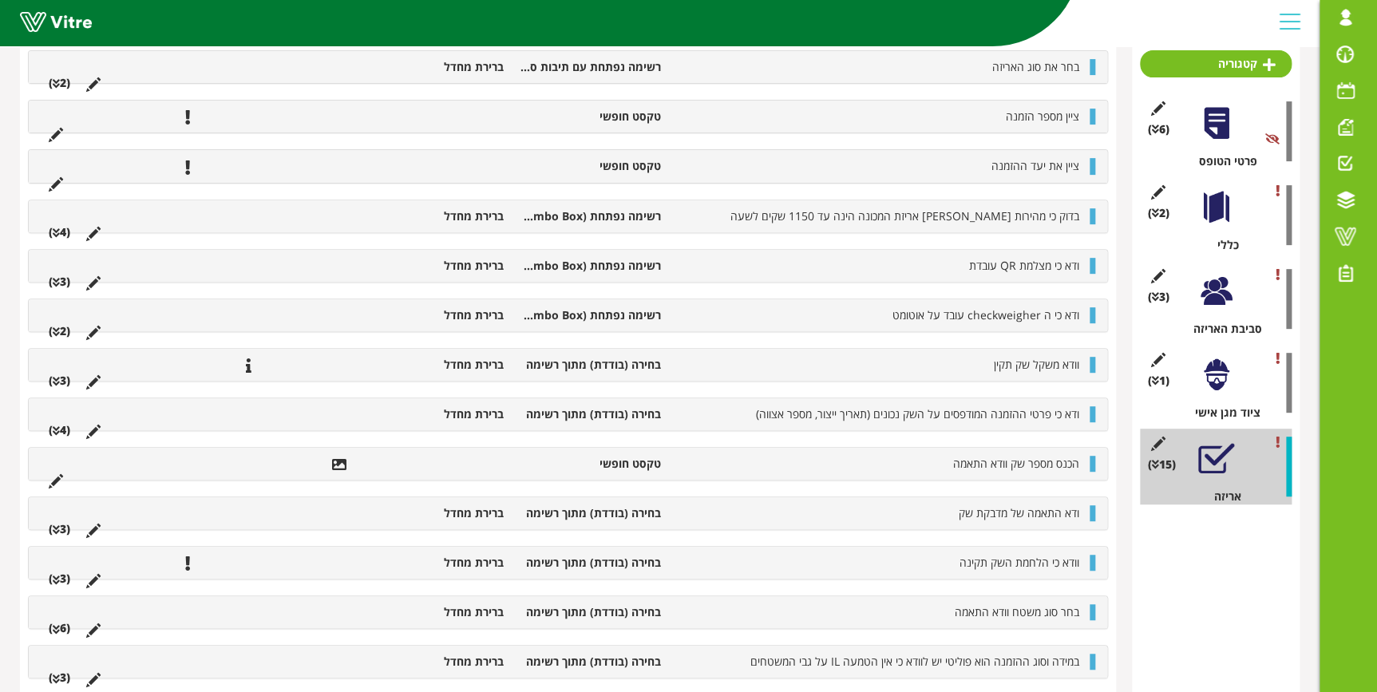
scroll to position [39, 0]
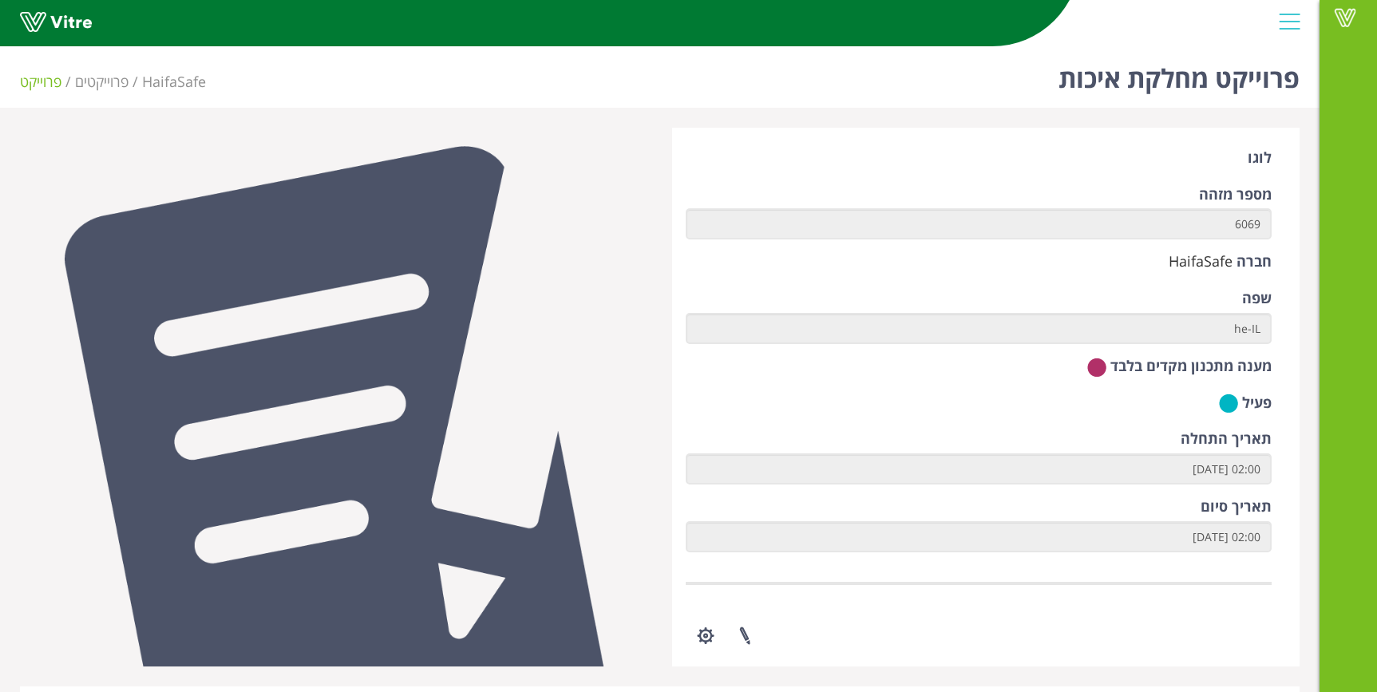
scroll to position [462, 0]
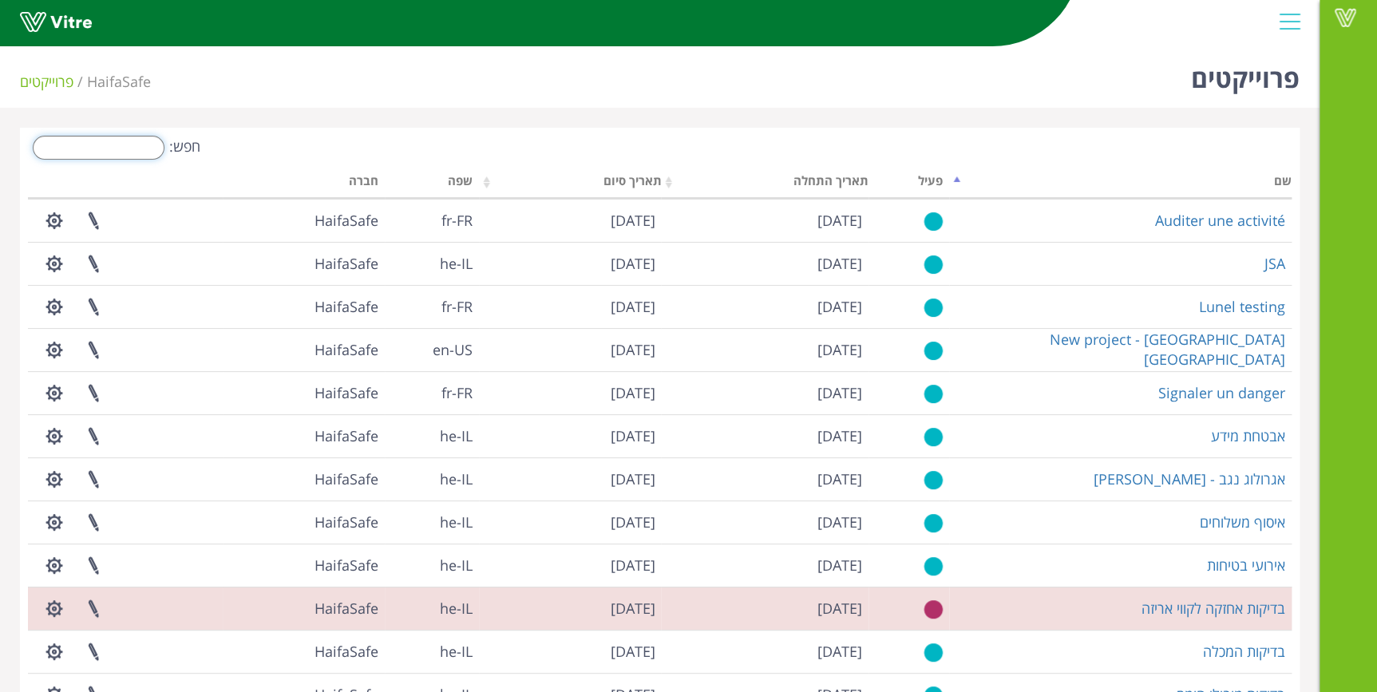
click at [120, 151] on input "חפש:" at bounding box center [99, 148] width 132 height 24
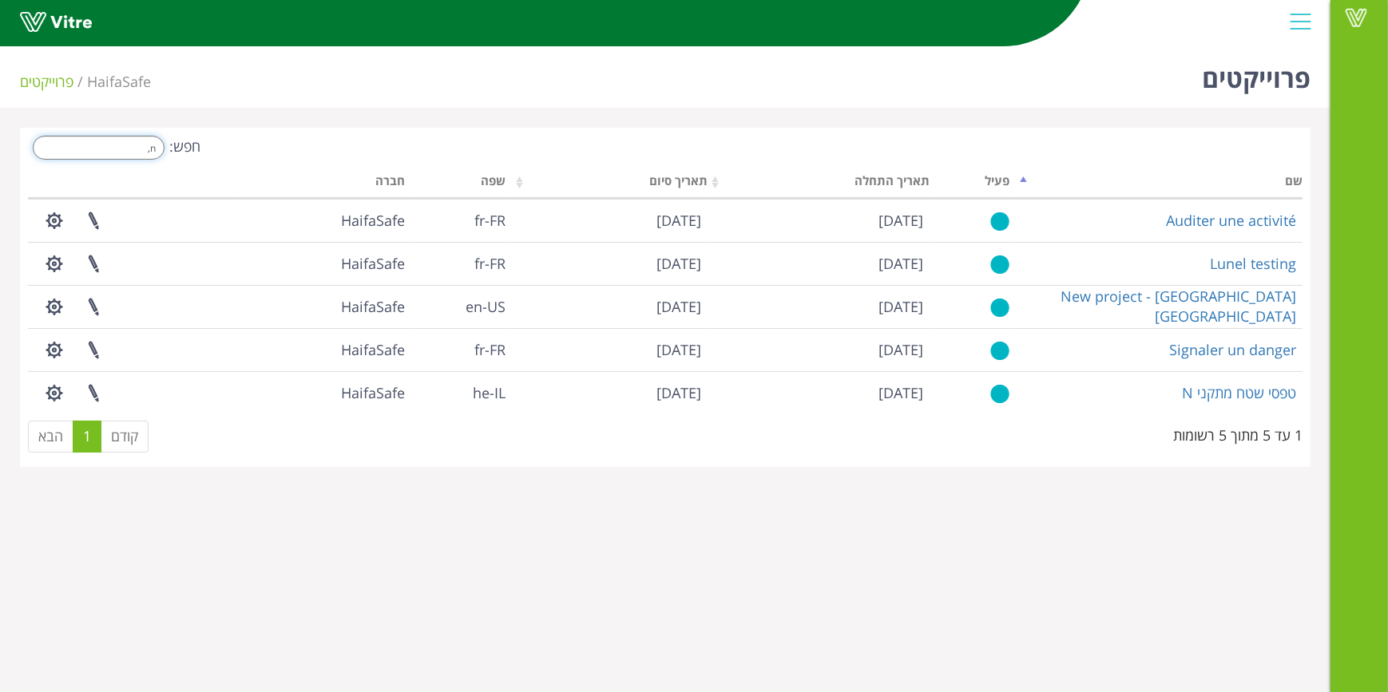
type input "n"
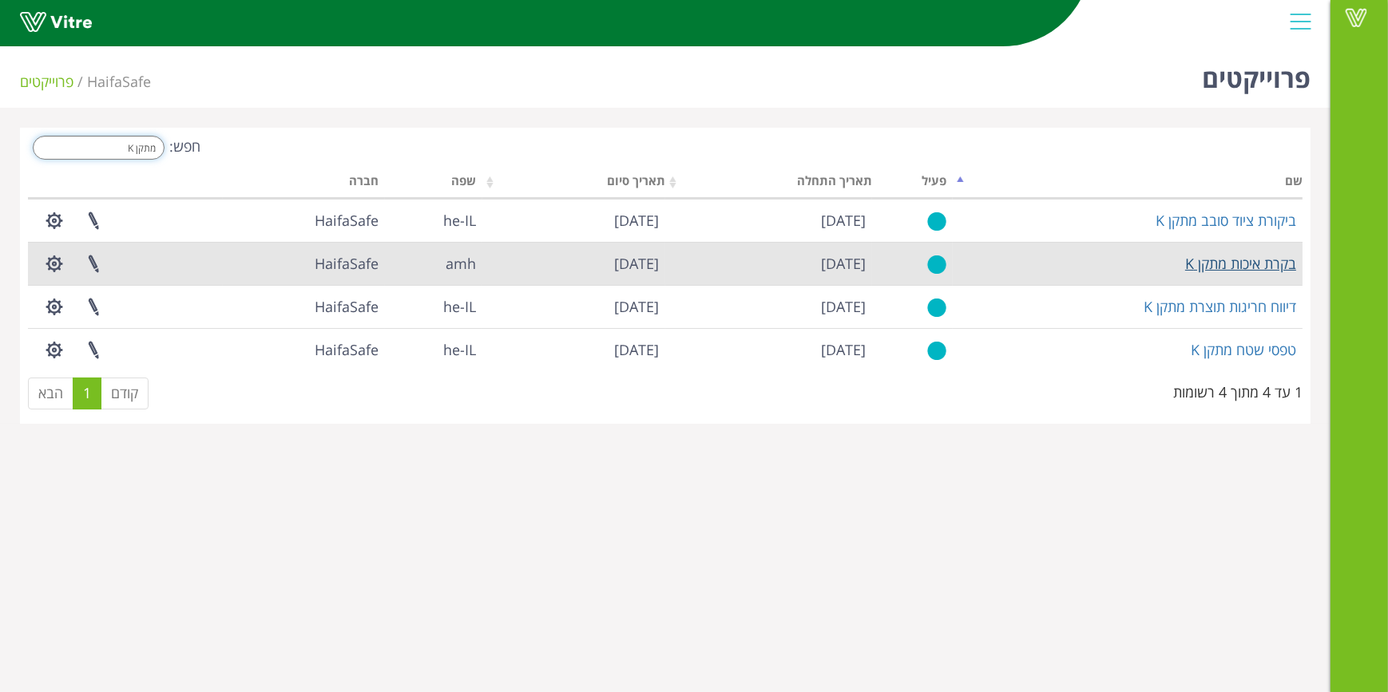
type input "מתקן K"
click at [1262, 264] on link "בקרת איכות מתקן K" at bounding box center [1240, 263] width 111 height 19
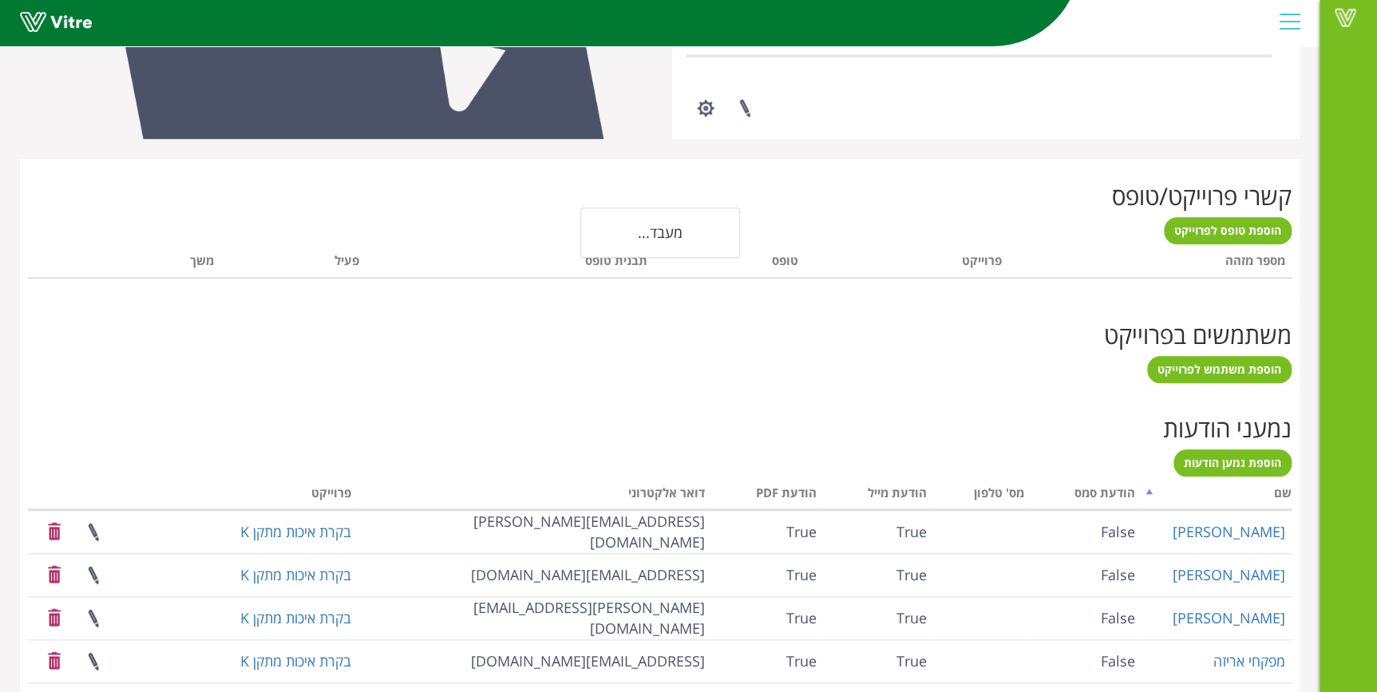
scroll to position [529, 0]
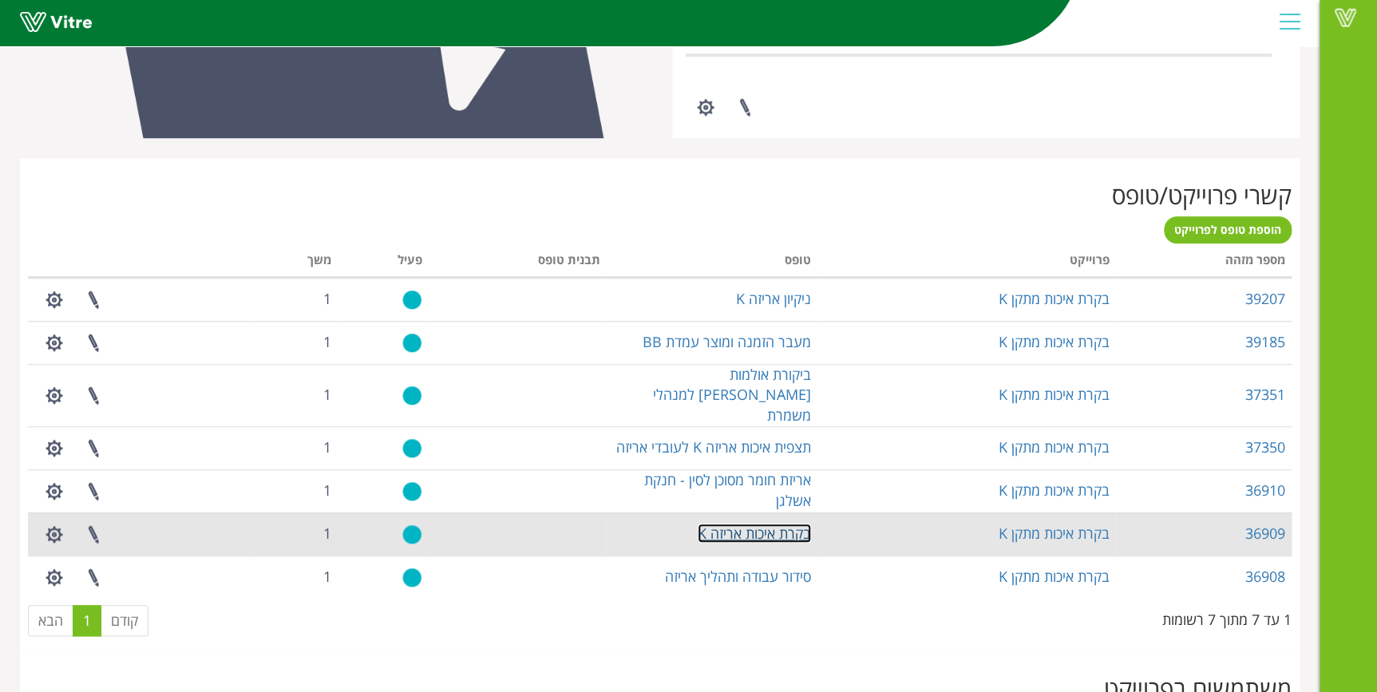
click at [766, 524] on link "בקרת איכות אריזה K" at bounding box center [754, 533] width 113 height 19
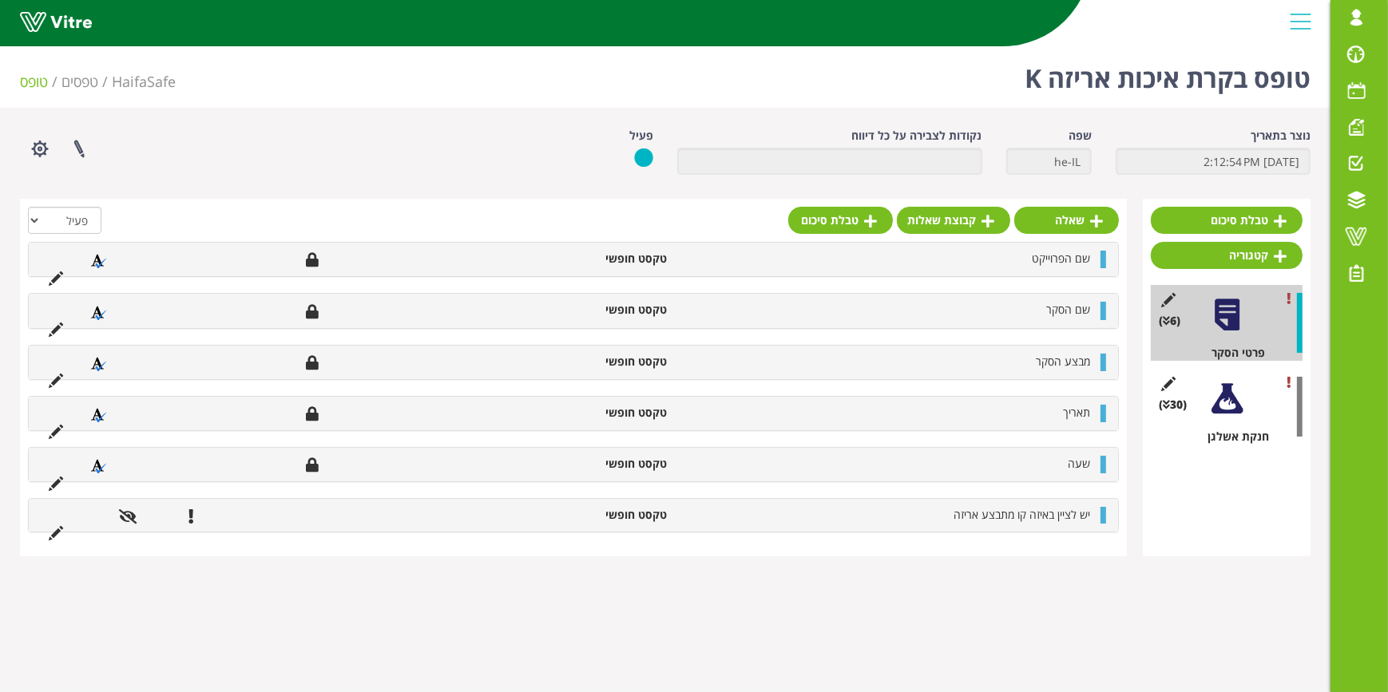
click at [1220, 398] on div at bounding box center [1227, 399] width 36 height 36
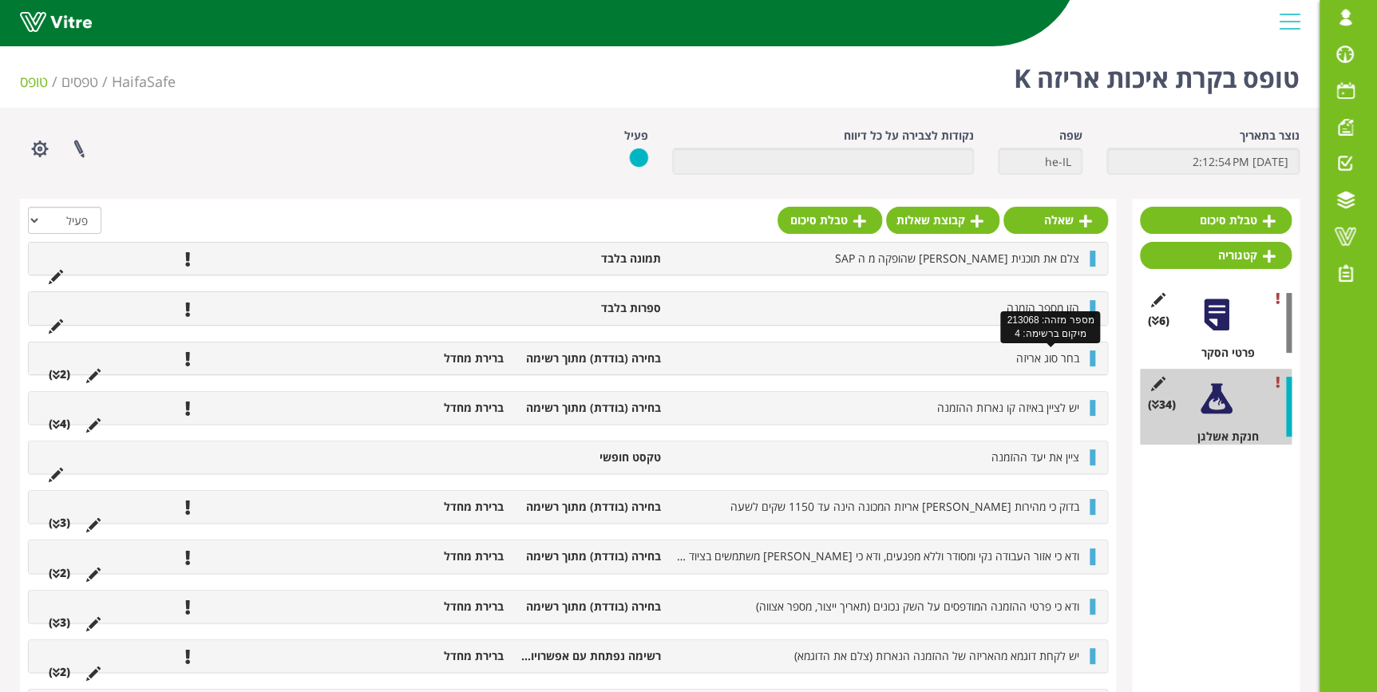
click at [1054, 358] on span "בחר סוג אריזה" at bounding box center [1047, 357] width 63 height 15
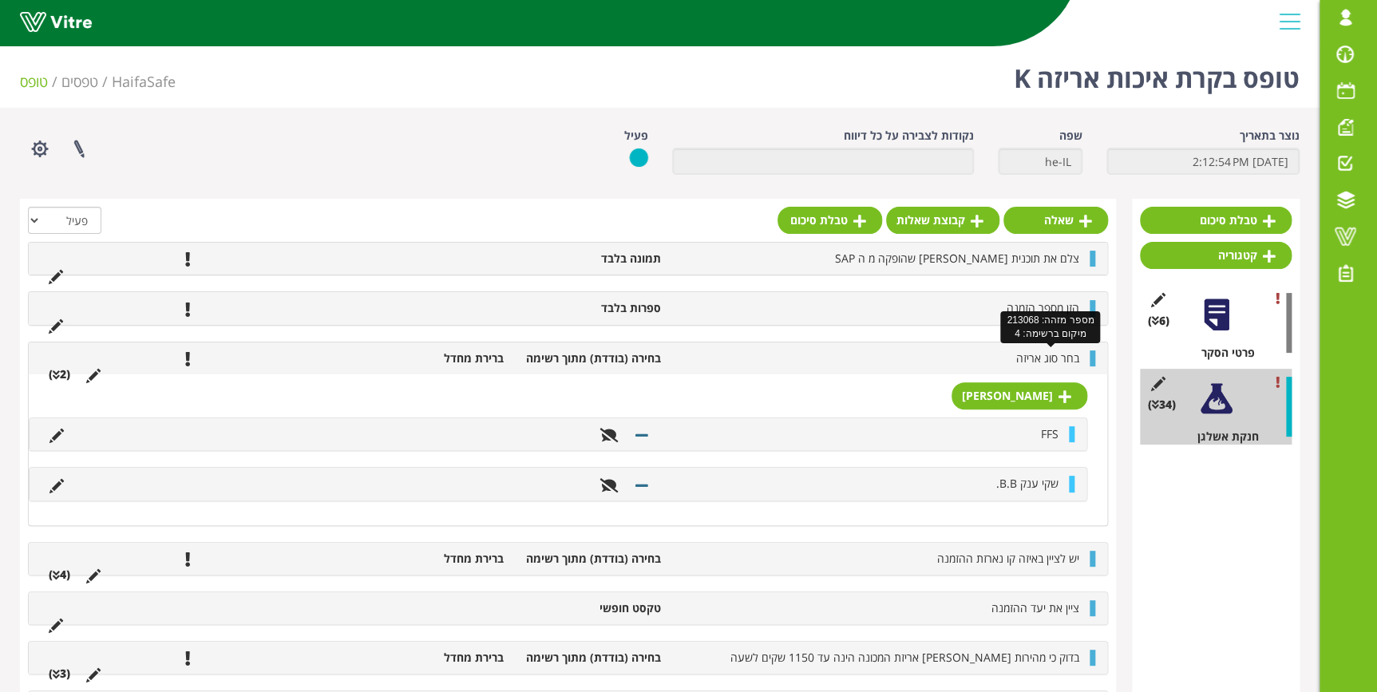
click at [1054, 358] on span "בחר סוג אריזה" at bounding box center [1047, 357] width 63 height 15
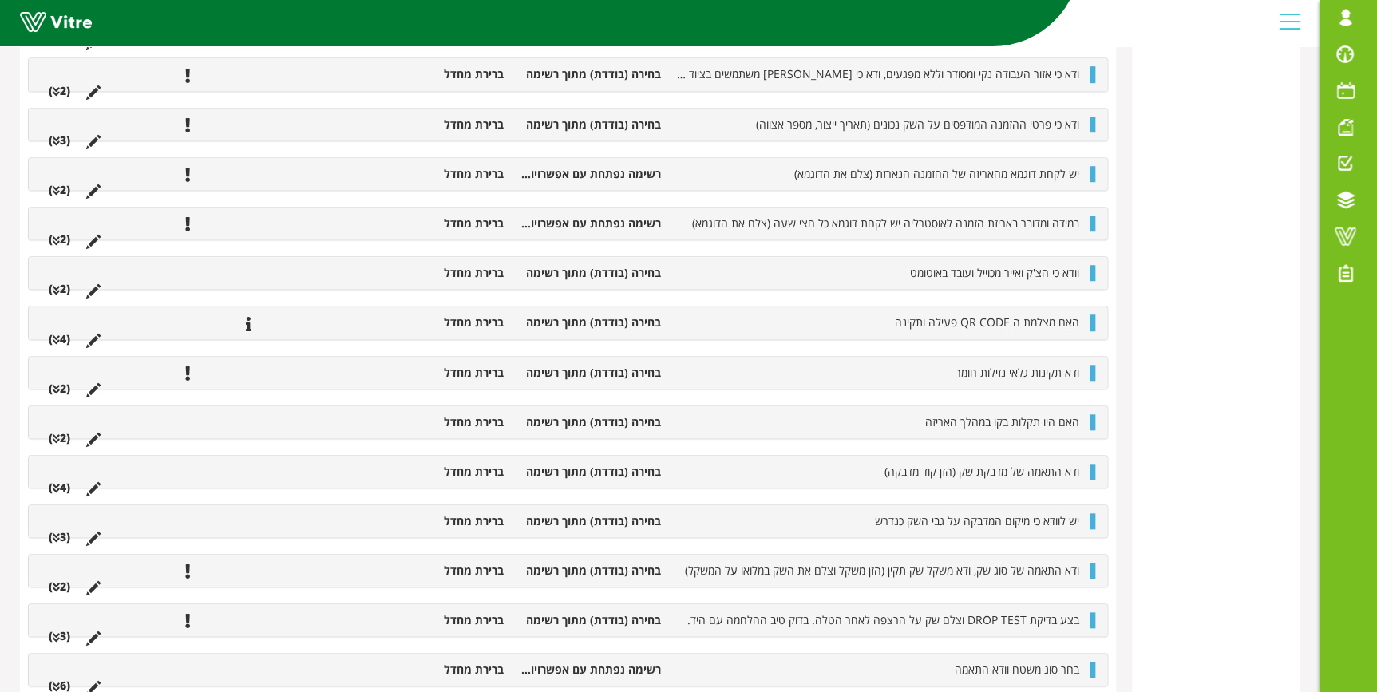
scroll to position [508, 0]
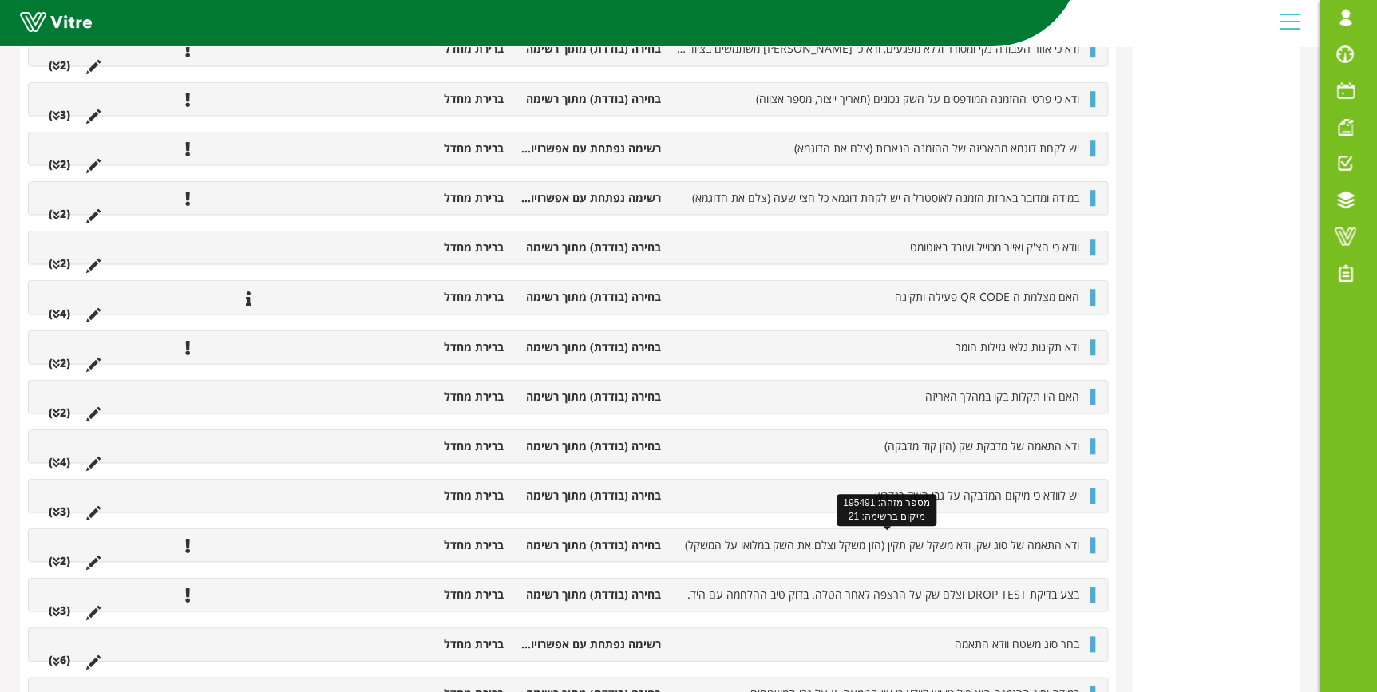
click at [1006, 543] on span "ודא התאמה של סוג שק, ודא משקל שק תקין (הזן משקל וצלם את השק במלואו על המשקל)" at bounding box center [882, 544] width 394 height 15
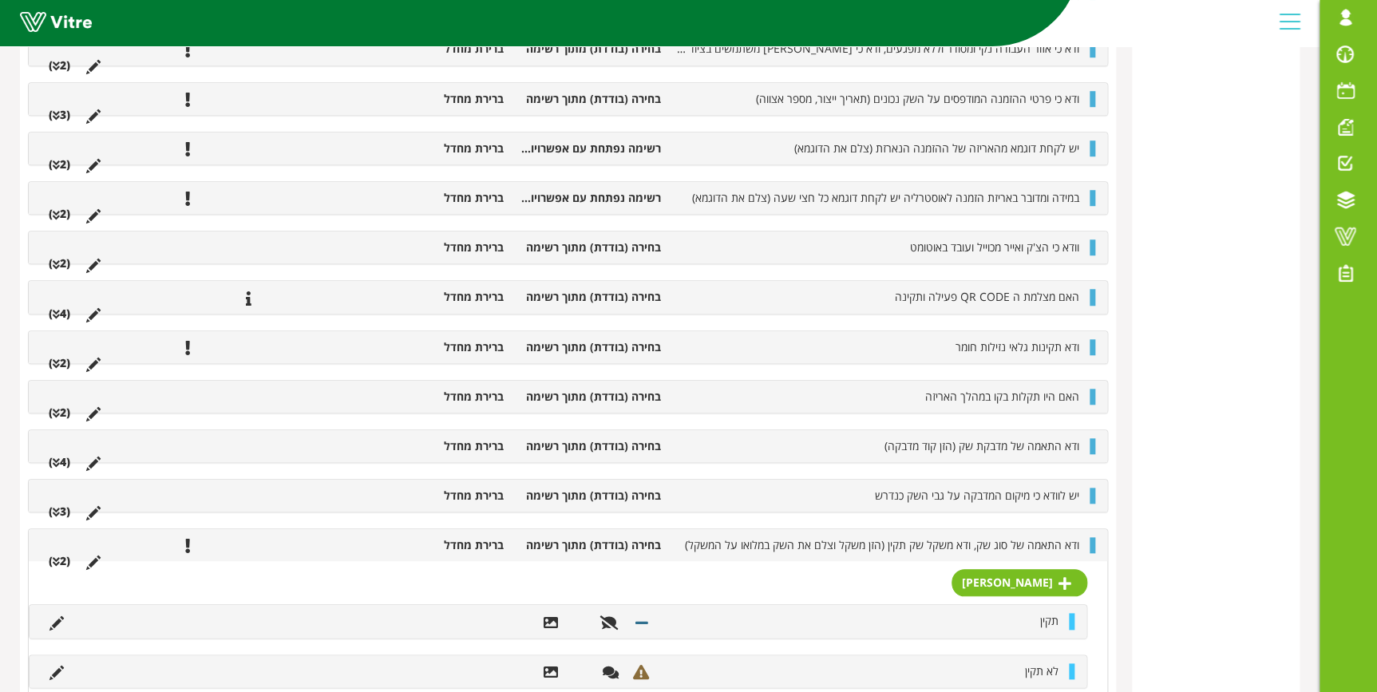
click at [85, 560] on li at bounding box center [93, 561] width 30 height 16
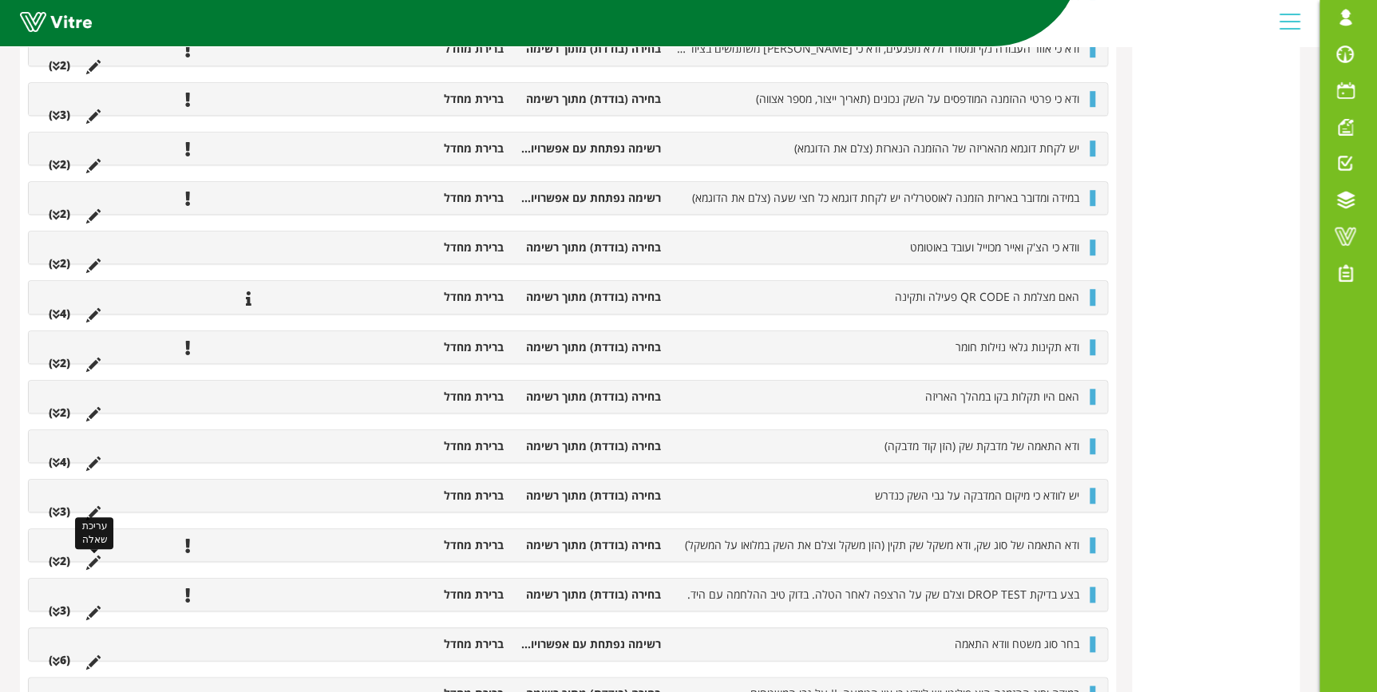
click at [86, 560] on icon at bounding box center [93, 563] width 14 height 14
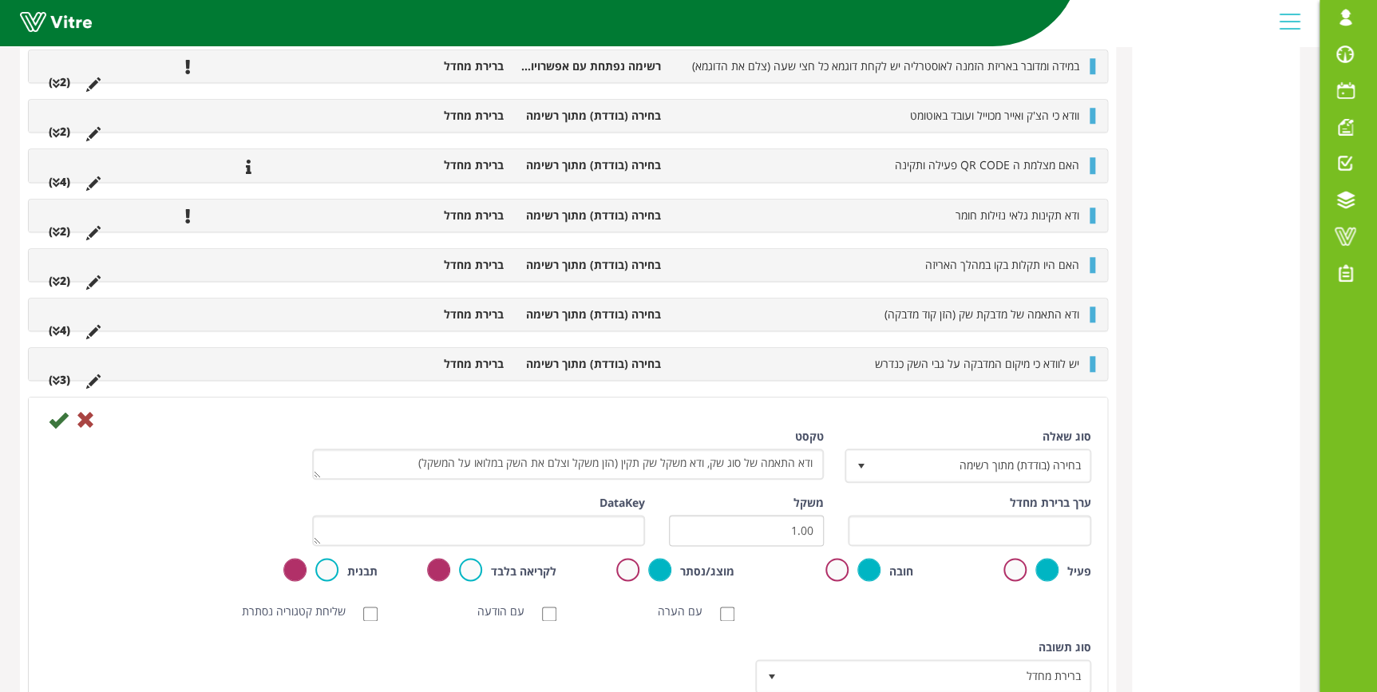
scroll to position [653, 0]
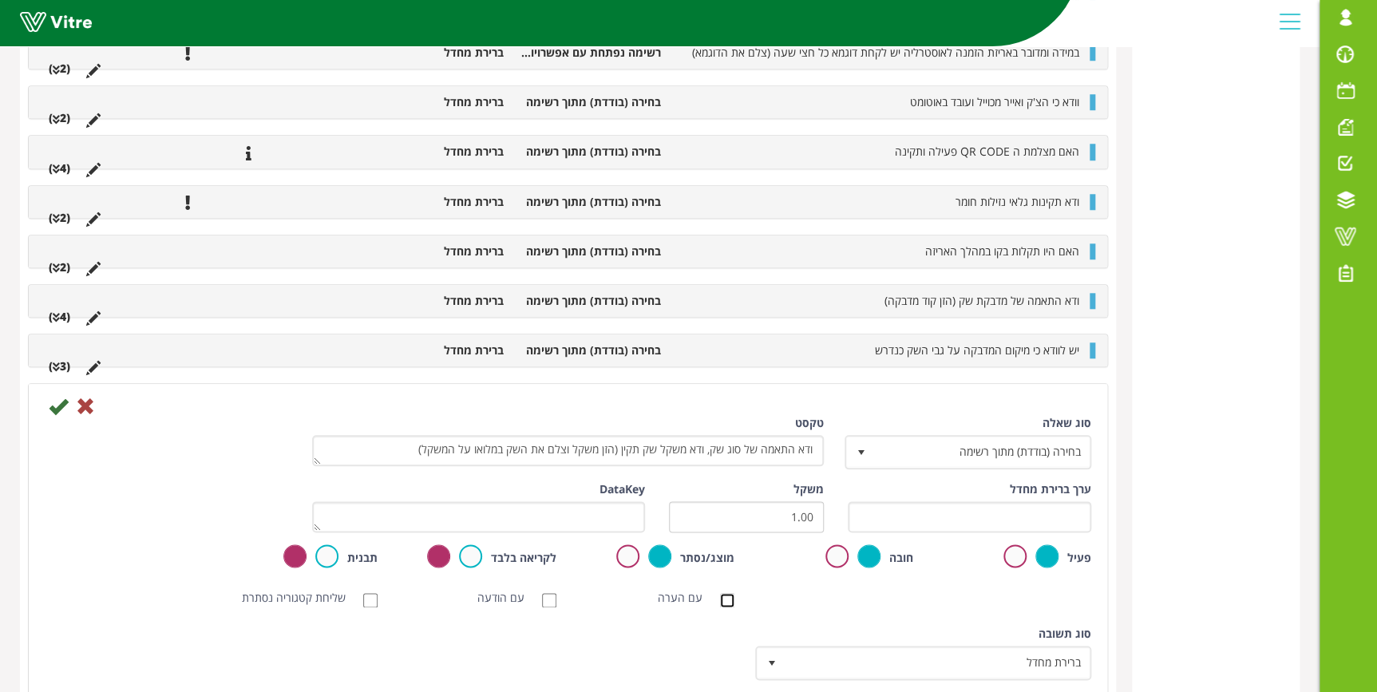
click at [727, 601] on input "עם הערה" at bounding box center [727, 600] width 14 height 14
checkbox input "true"
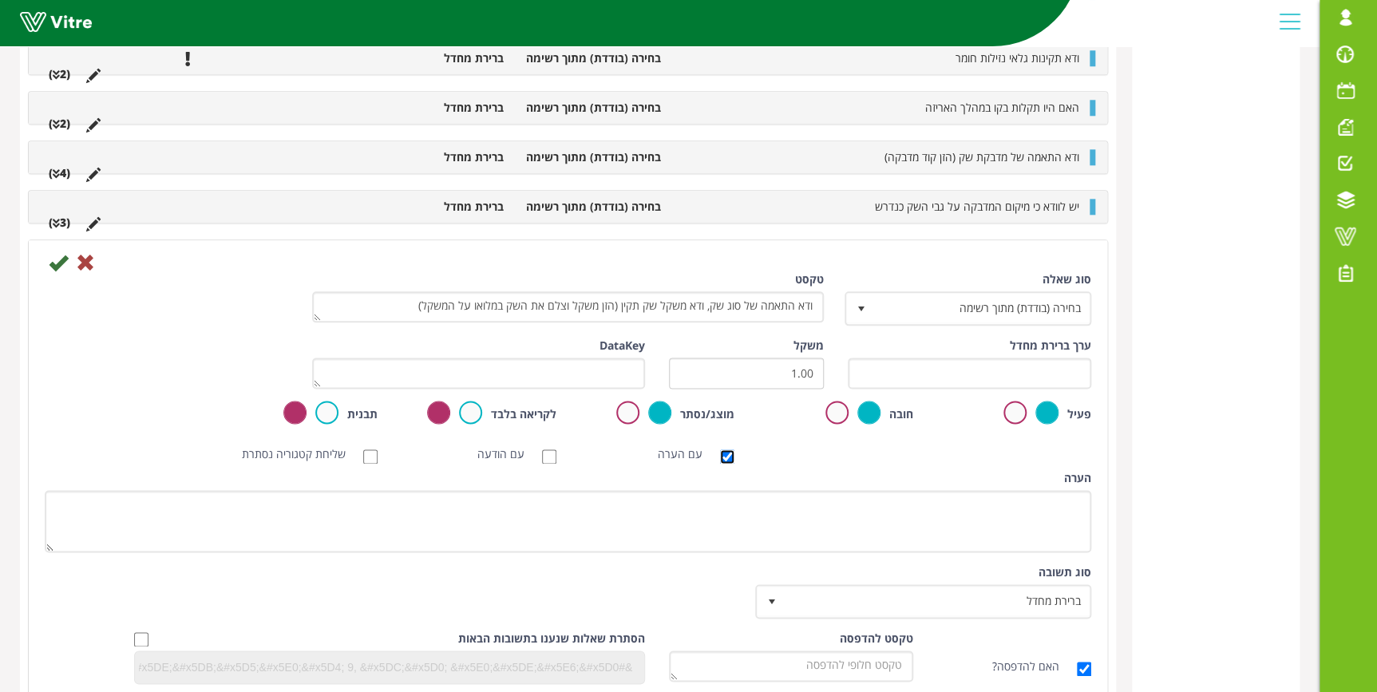
scroll to position [798, 0]
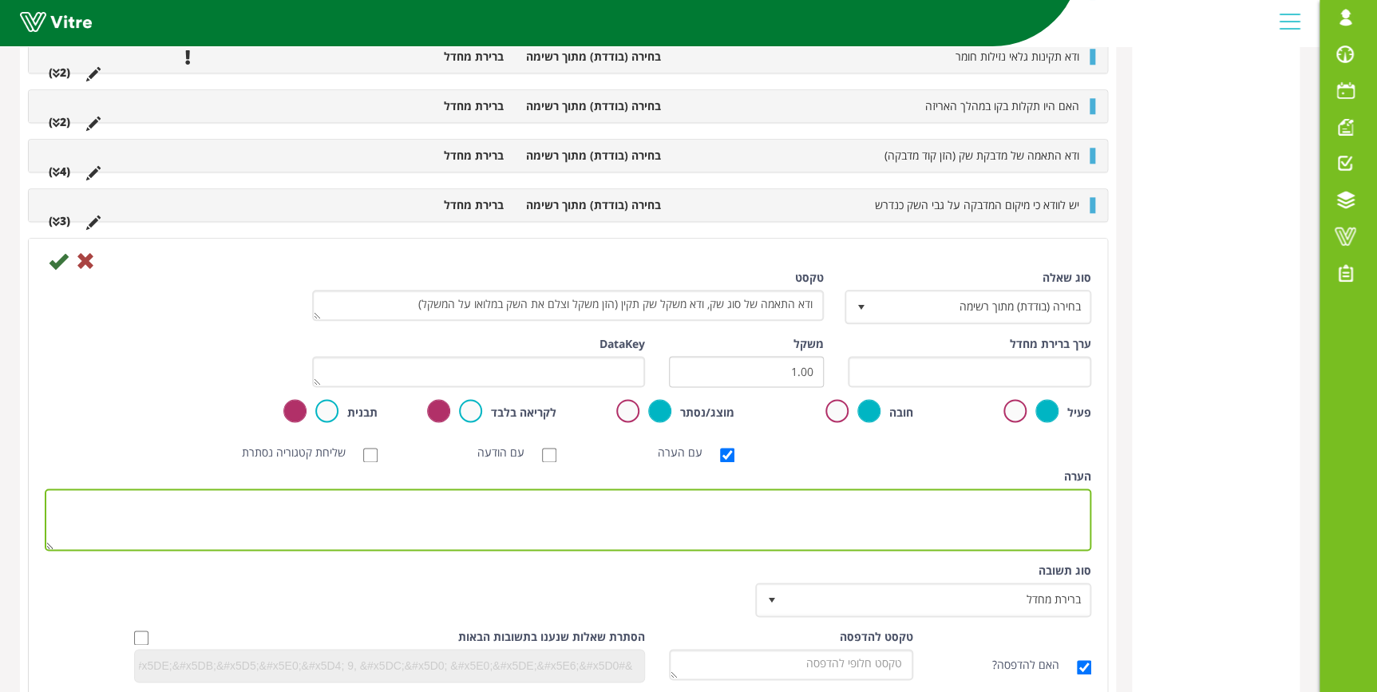
click at [1035, 497] on textarea "הערה" at bounding box center [568, 520] width 1047 height 62
type textarea "A"
type textarea "ש"
paste textarea "25 ק"ג (25-25.3 ק"ג) 50 פאונד(22.7-23 ק"ג)"
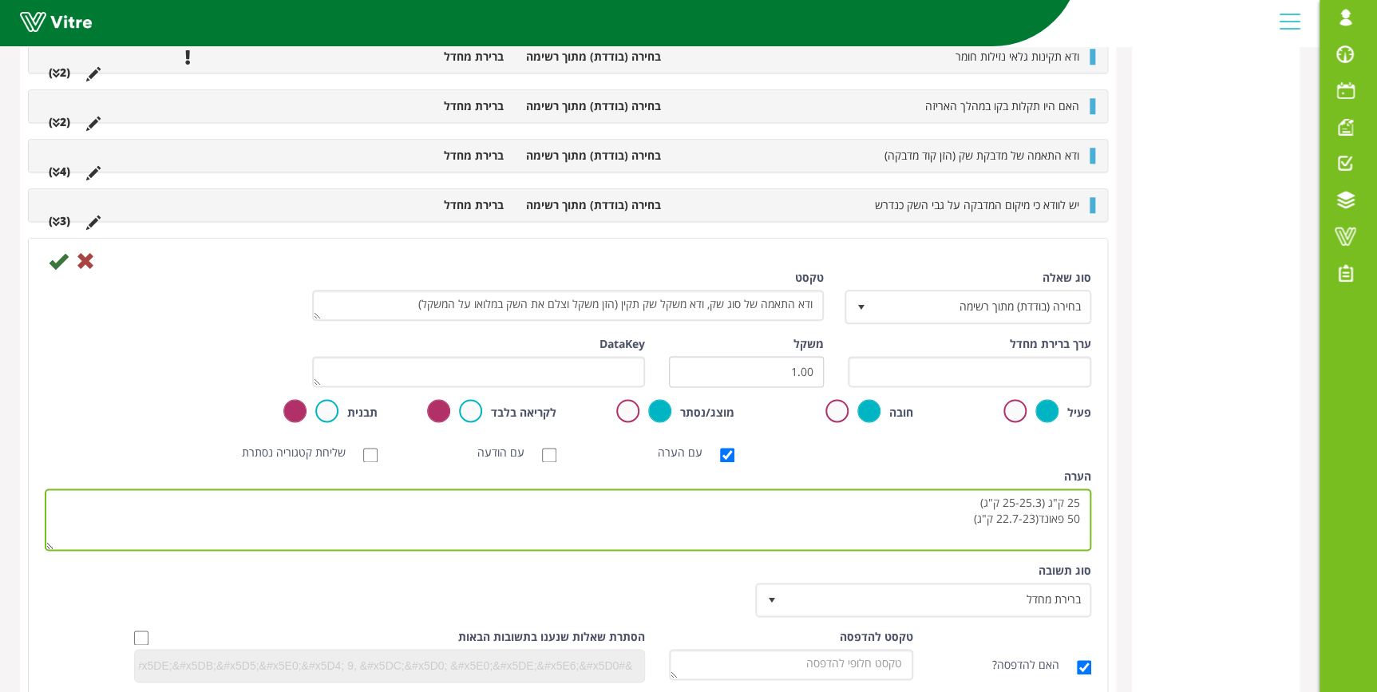
click at [1081, 500] on textarea "25 ק"ג (25-25.3 ק"ג) 50 פאונד(22.7-23 ק"ג)" at bounding box center [568, 520] width 1047 height 62
click at [1038, 513] on textarea "25 ק"ג (25-25.3 ק"ג) 50 פאונד(22.7-23 ק"ג)" at bounding box center [568, 520] width 1047 height 62
click at [934, 513] on textarea "25 ק"ג (25-25.3 ק"ג) 50 פאונד (22.7-23 ק"ג)" at bounding box center [568, 520] width 1047 height 62
type textarea "25 ק"ג (25-25.3 ק"ג) 50 פאונד (22.7-23 ק"ג)"
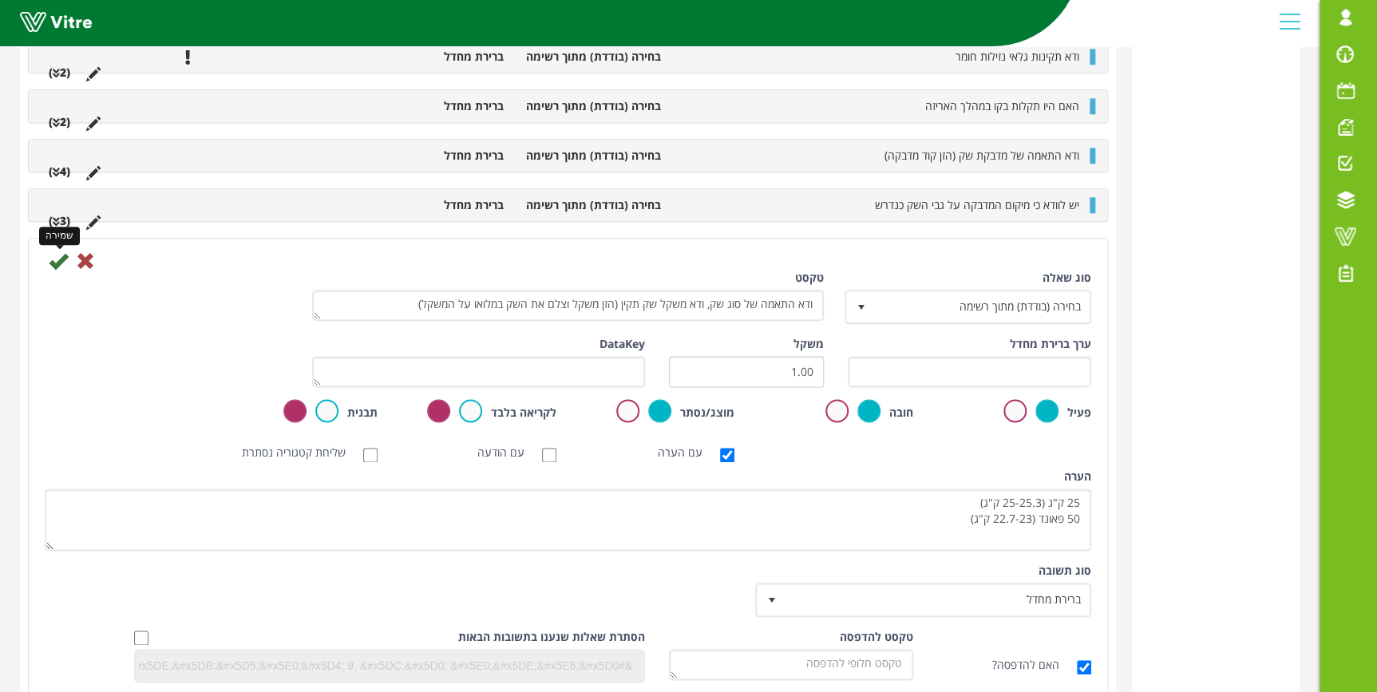
click at [60, 255] on icon at bounding box center [58, 260] width 19 height 19
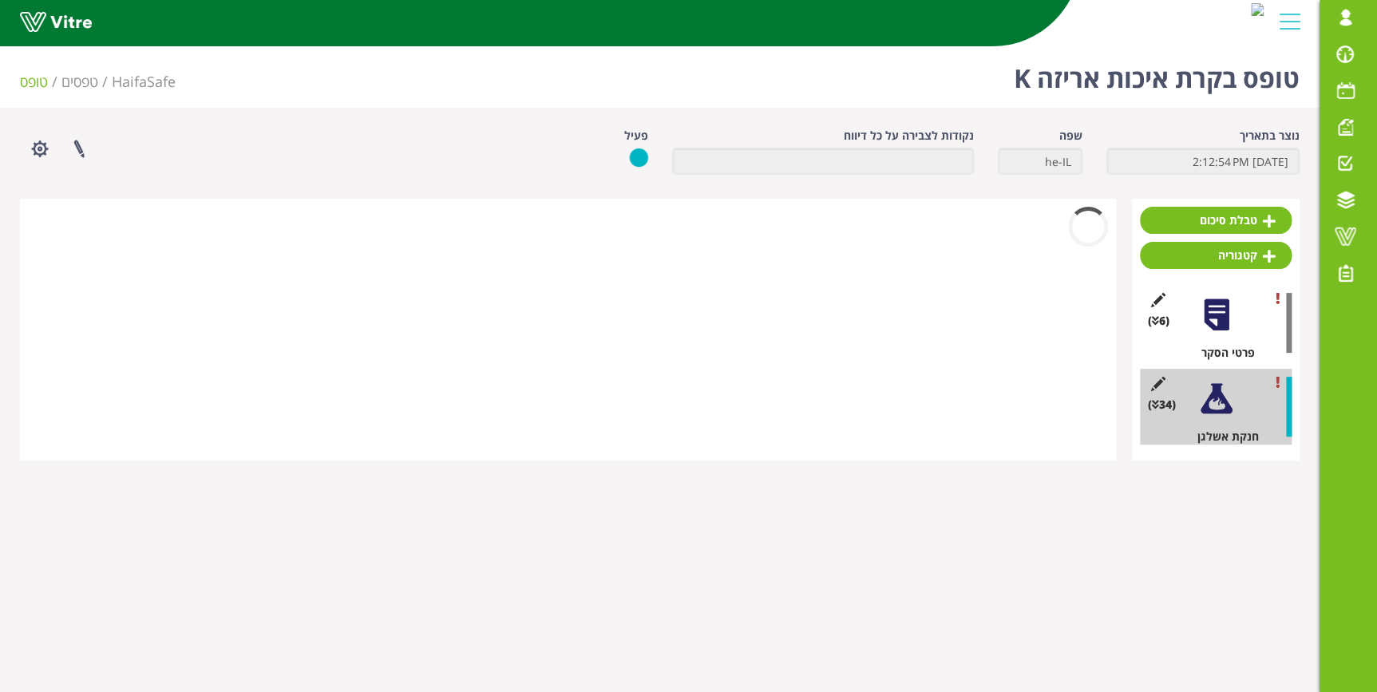
scroll to position [0, 0]
